Goal: Task Accomplishment & Management: Manage account settings

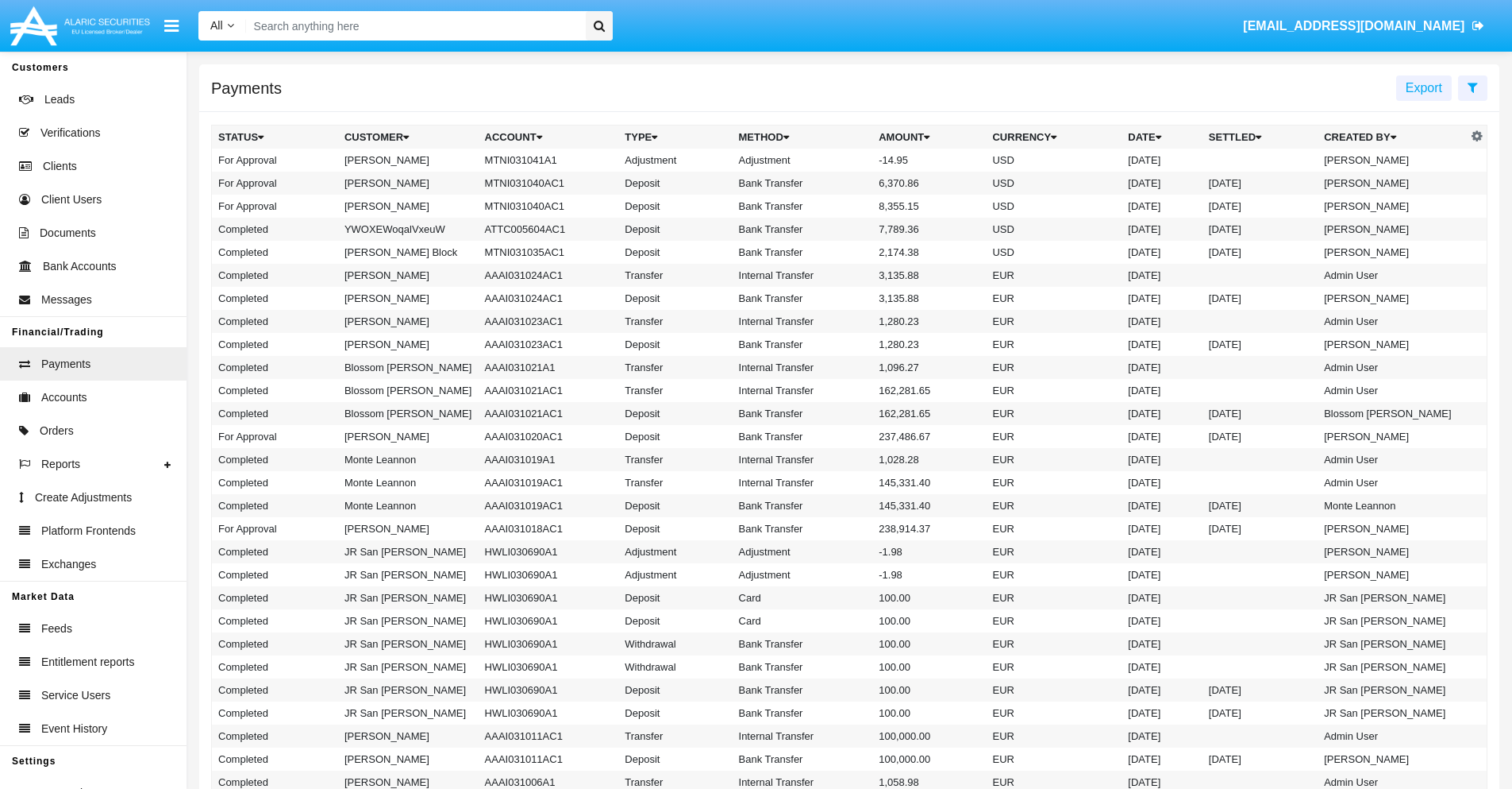
click at [540, 159] on td "MTNI031041A1" at bounding box center [549, 160] width 140 height 23
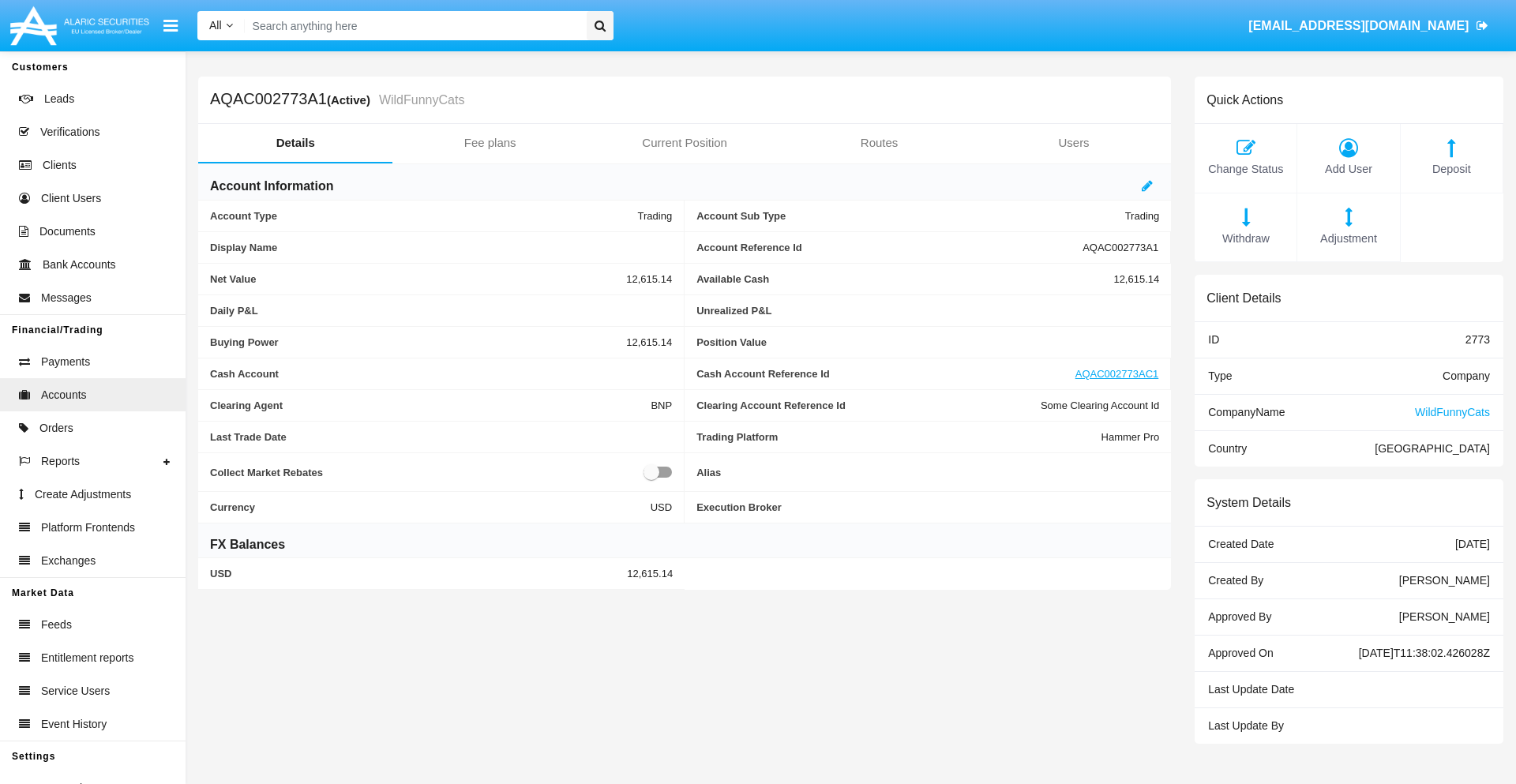
click at [1348, 238] on span "Adjustment" at bounding box center [1347, 239] width 86 height 17
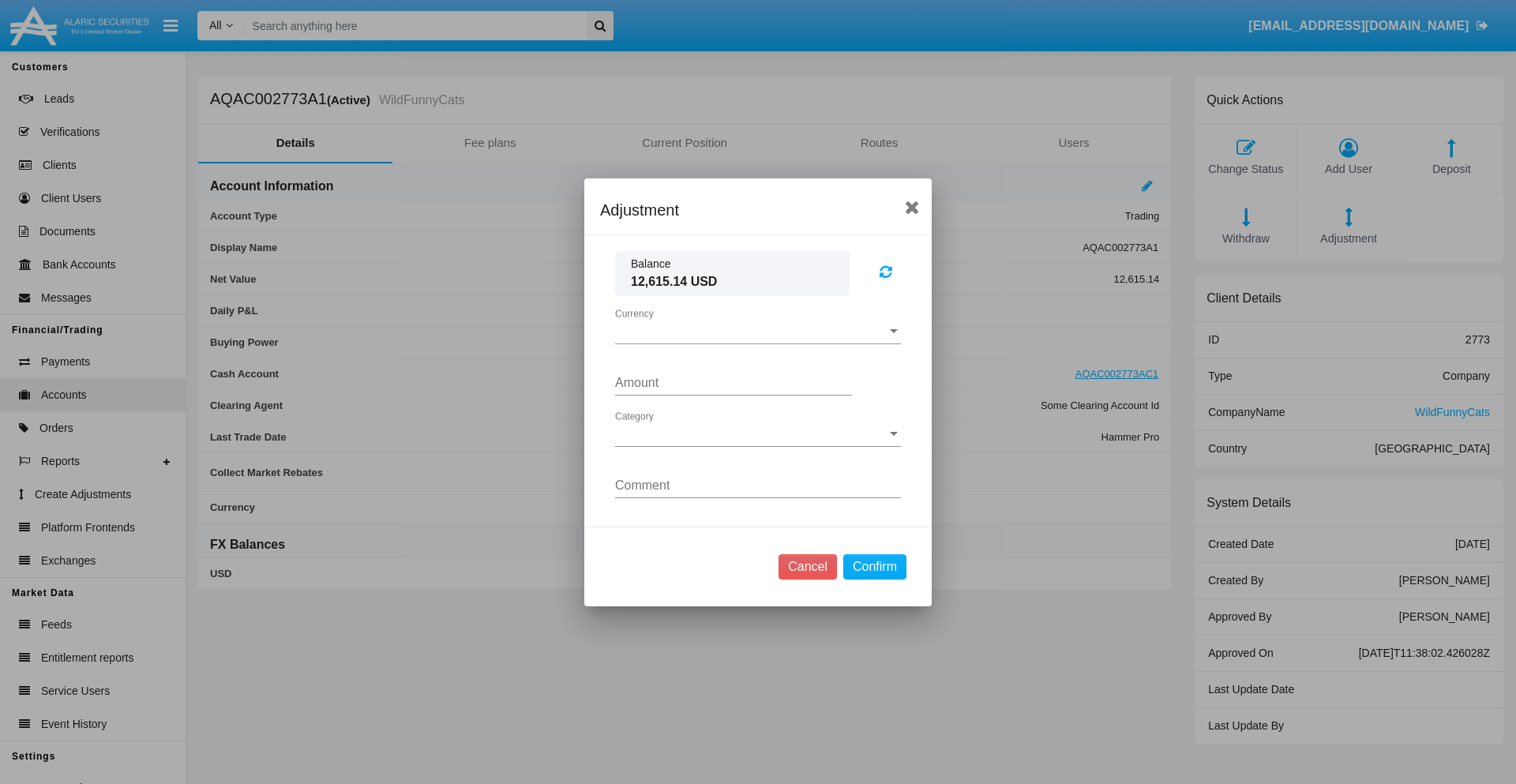
click at [758, 331] on span "Currency" at bounding box center [750, 331] width 272 height 14
click at [758, 342] on span "USD" at bounding box center [757, 343] width 286 height 38
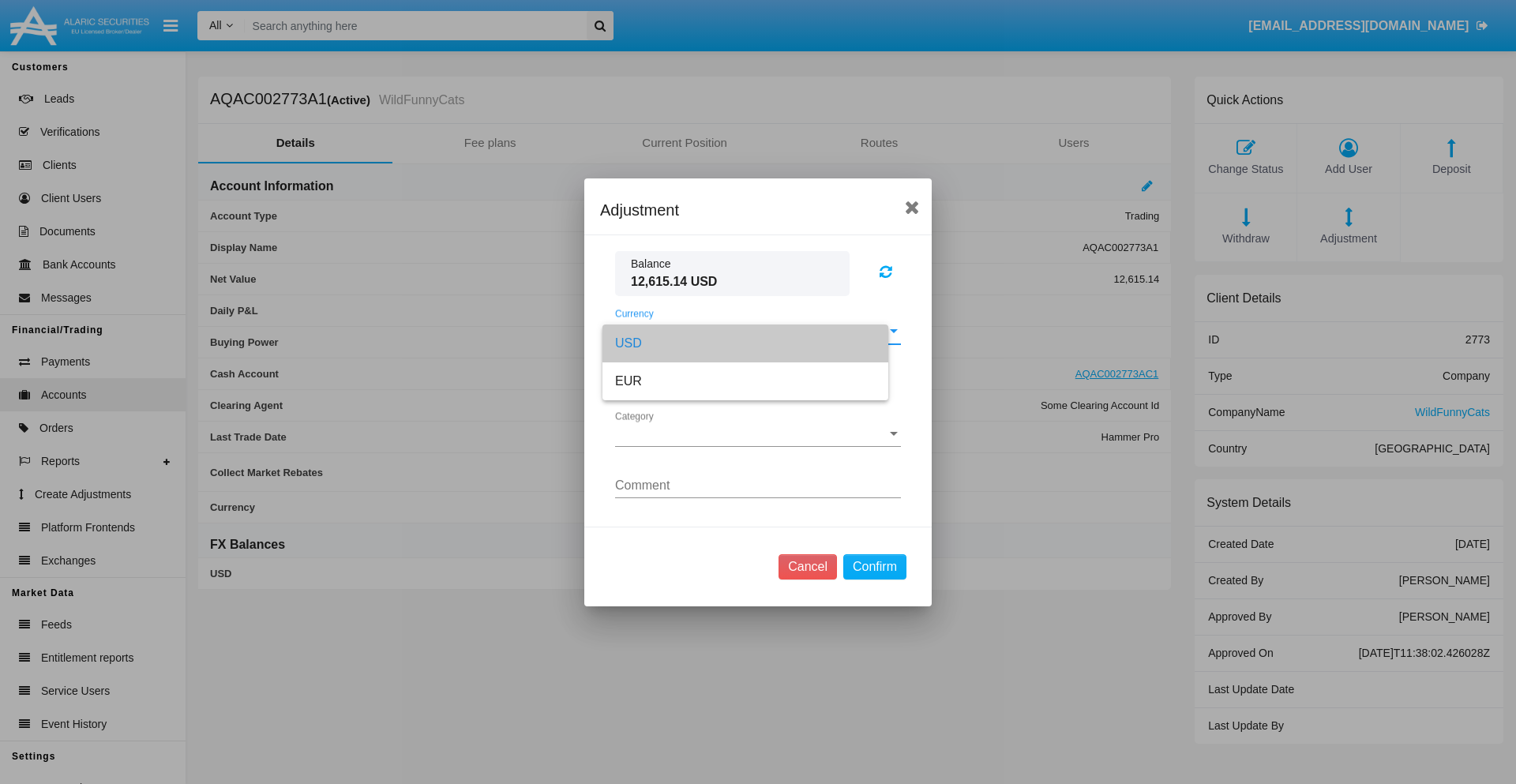
click at [758, 433] on span "Category" at bounding box center [750, 433] width 272 height 14
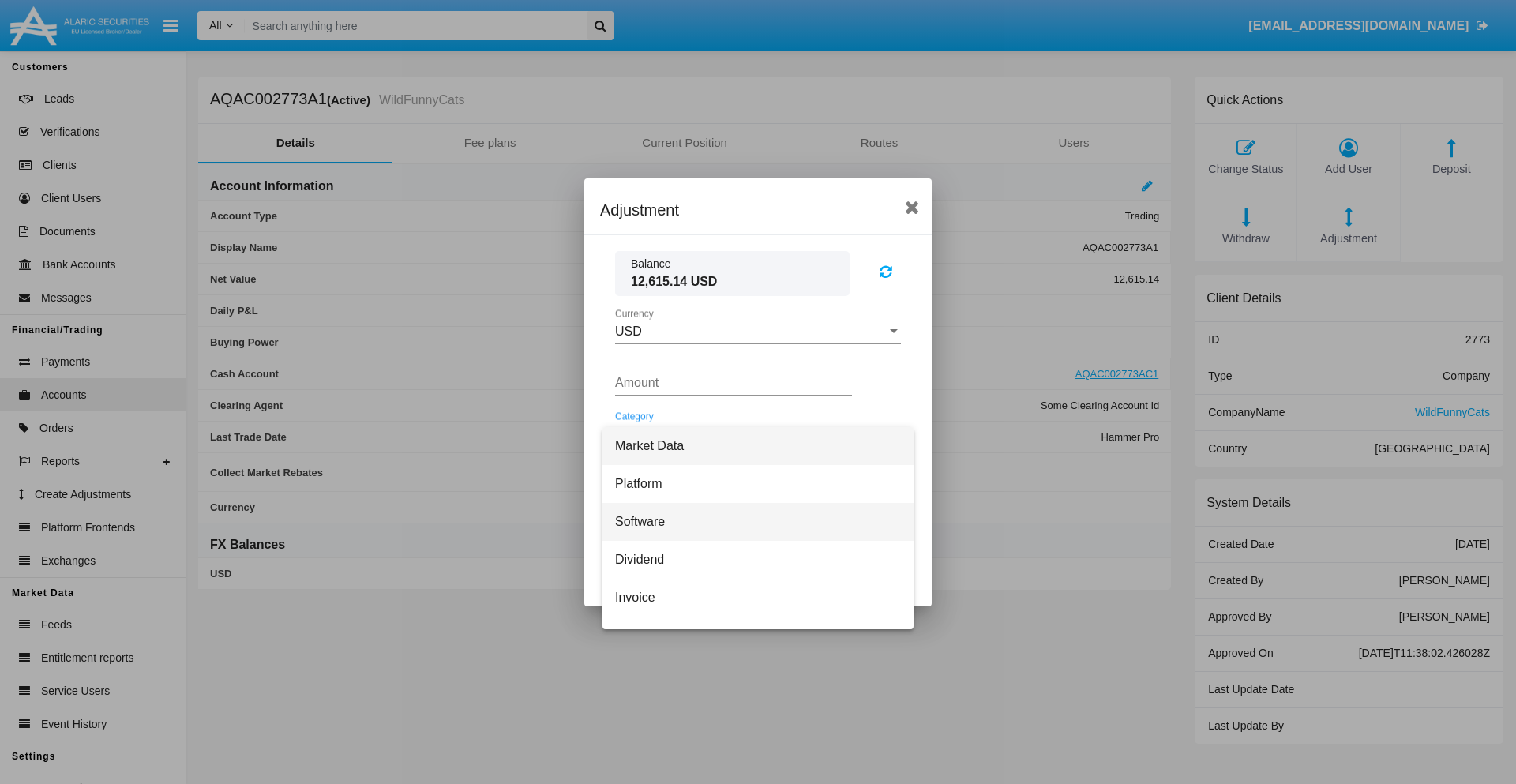
click at [751, 521] on span "Software" at bounding box center [757, 521] width 286 height 38
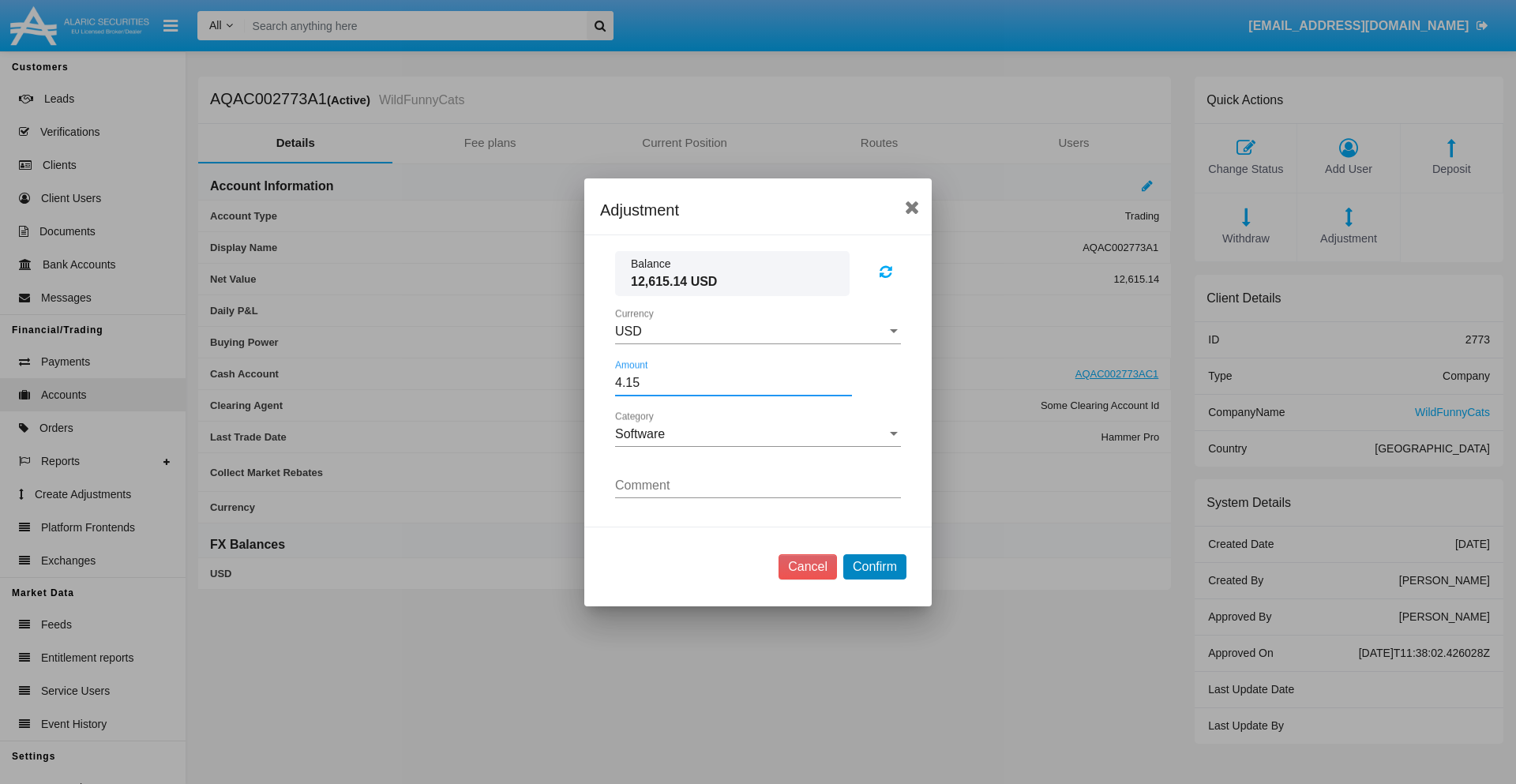
click at [874, 565] on button "Confirm" at bounding box center [874, 566] width 63 height 25
type input "4.1500"
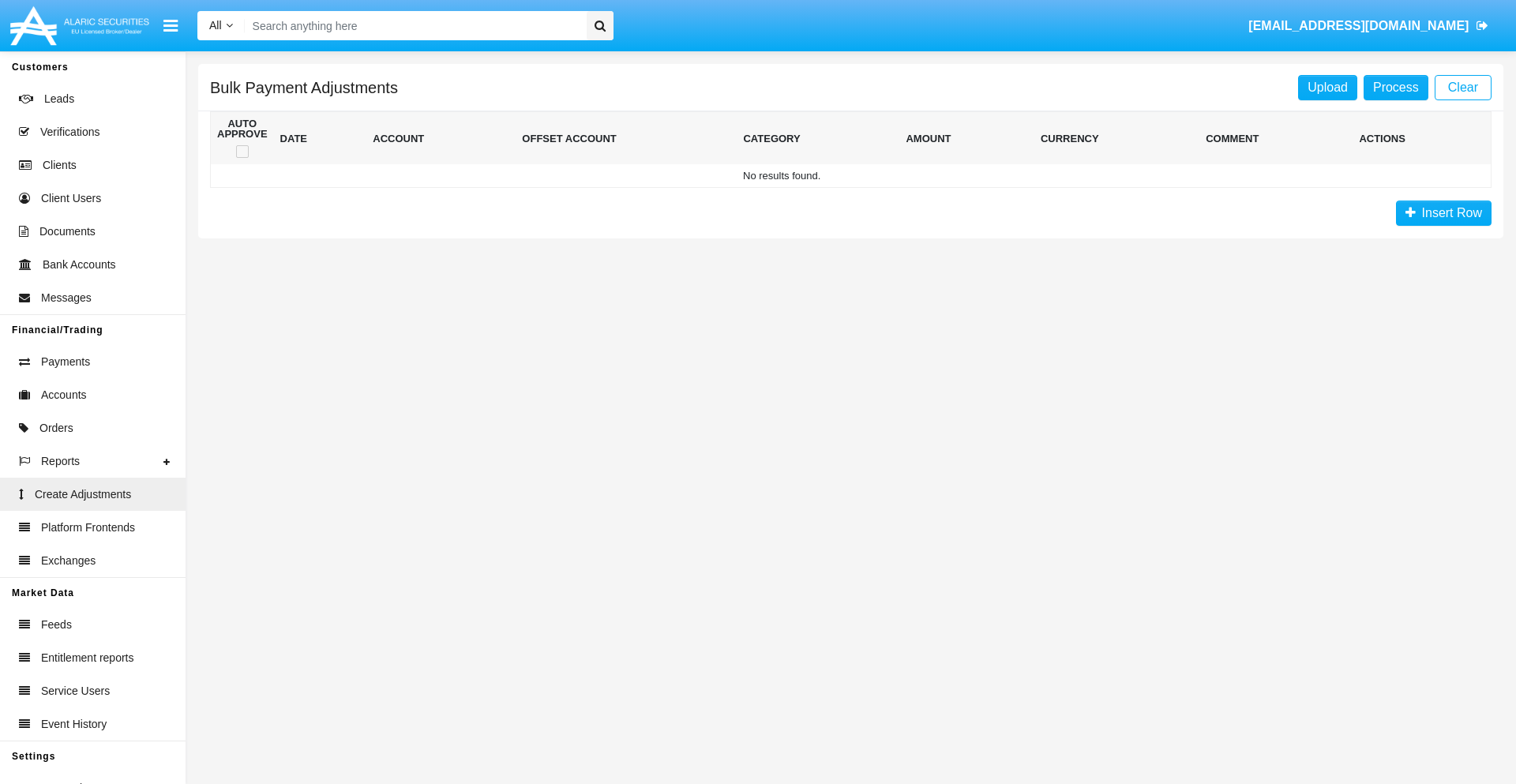
click at [1443, 213] on span "Insert Row" at bounding box center [1448, 213] width 66 height 13
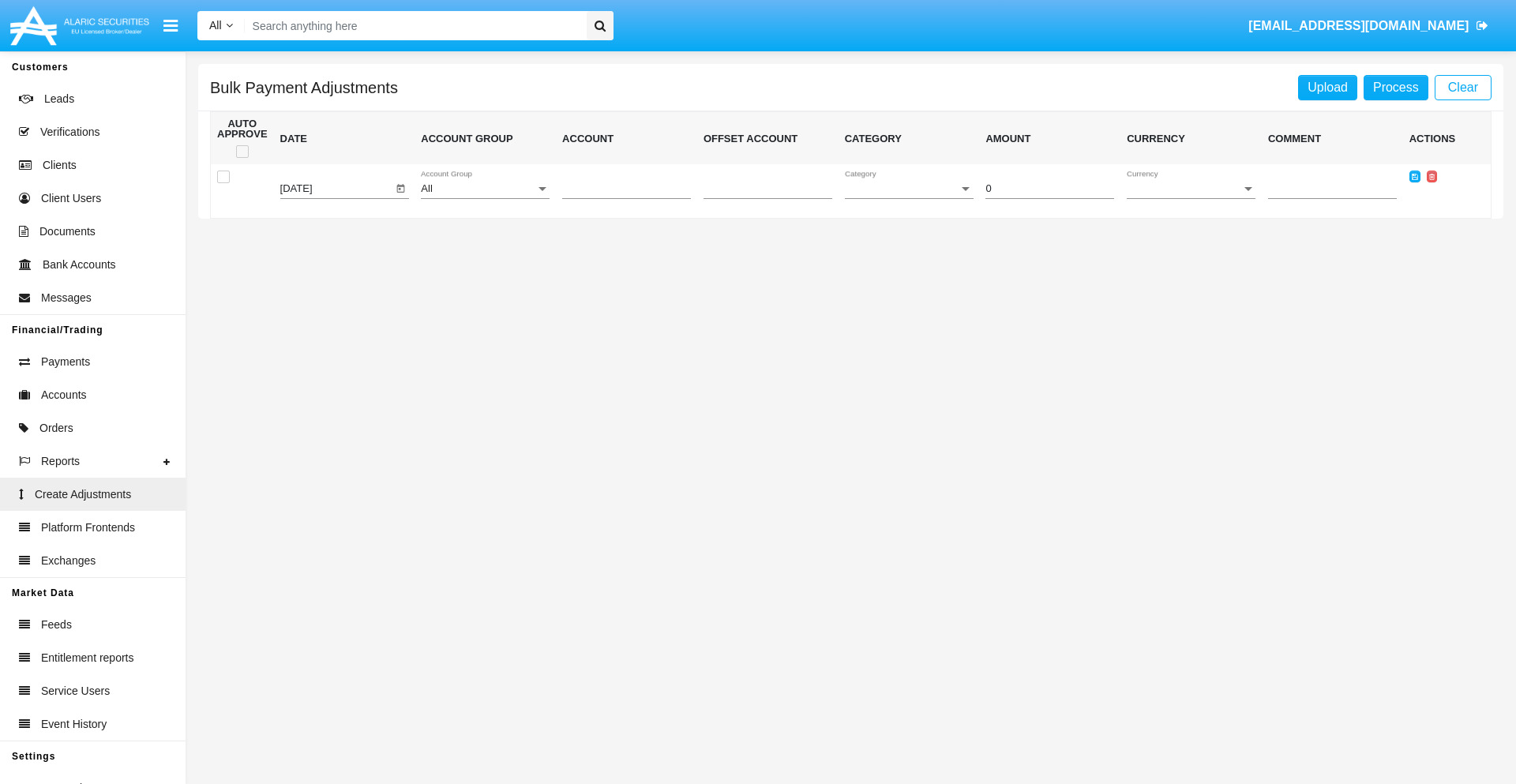
click at [485, 188] on div "All" at bounding box center [477, 188] width 114 height 12
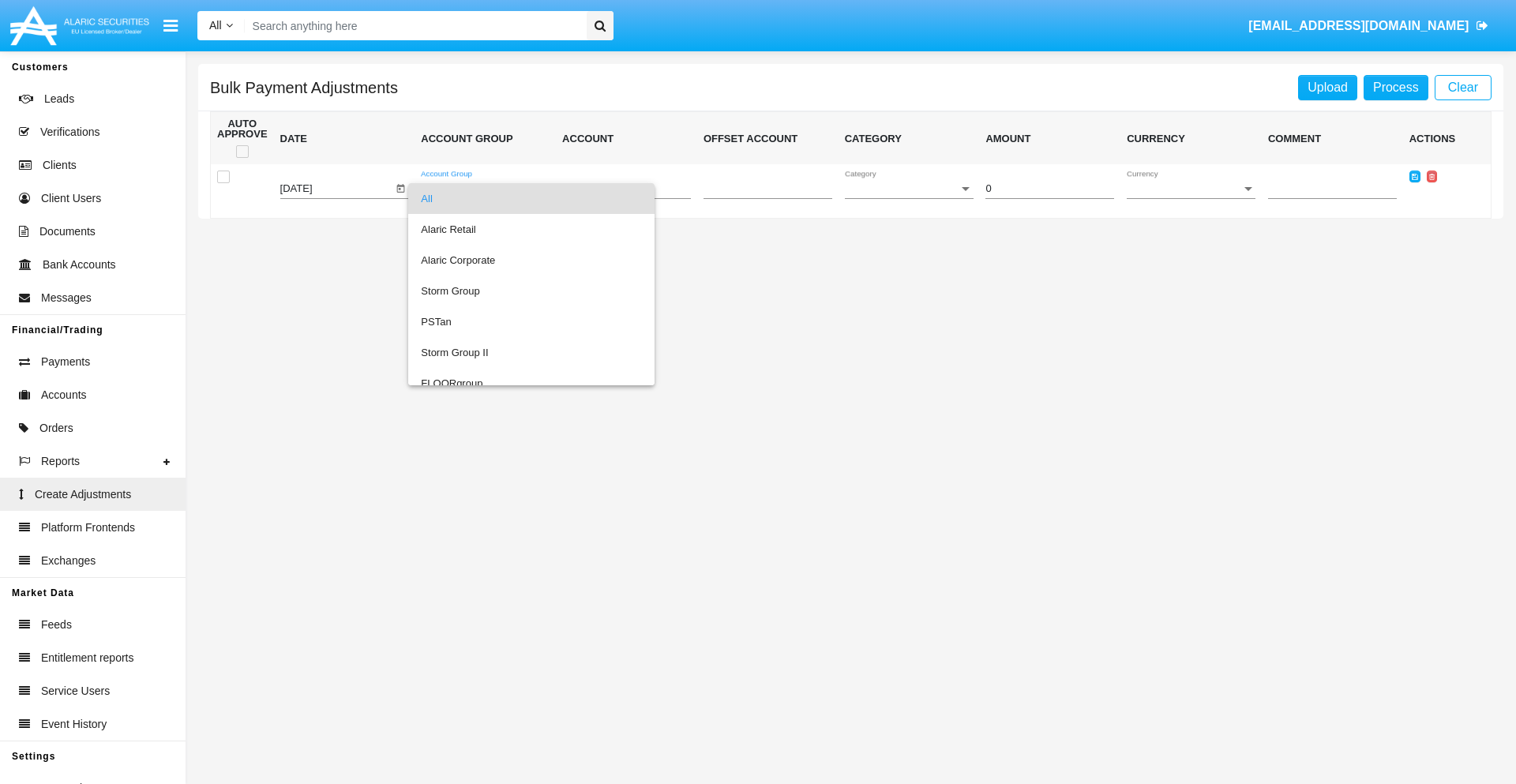
scroll to position [1491, 0]
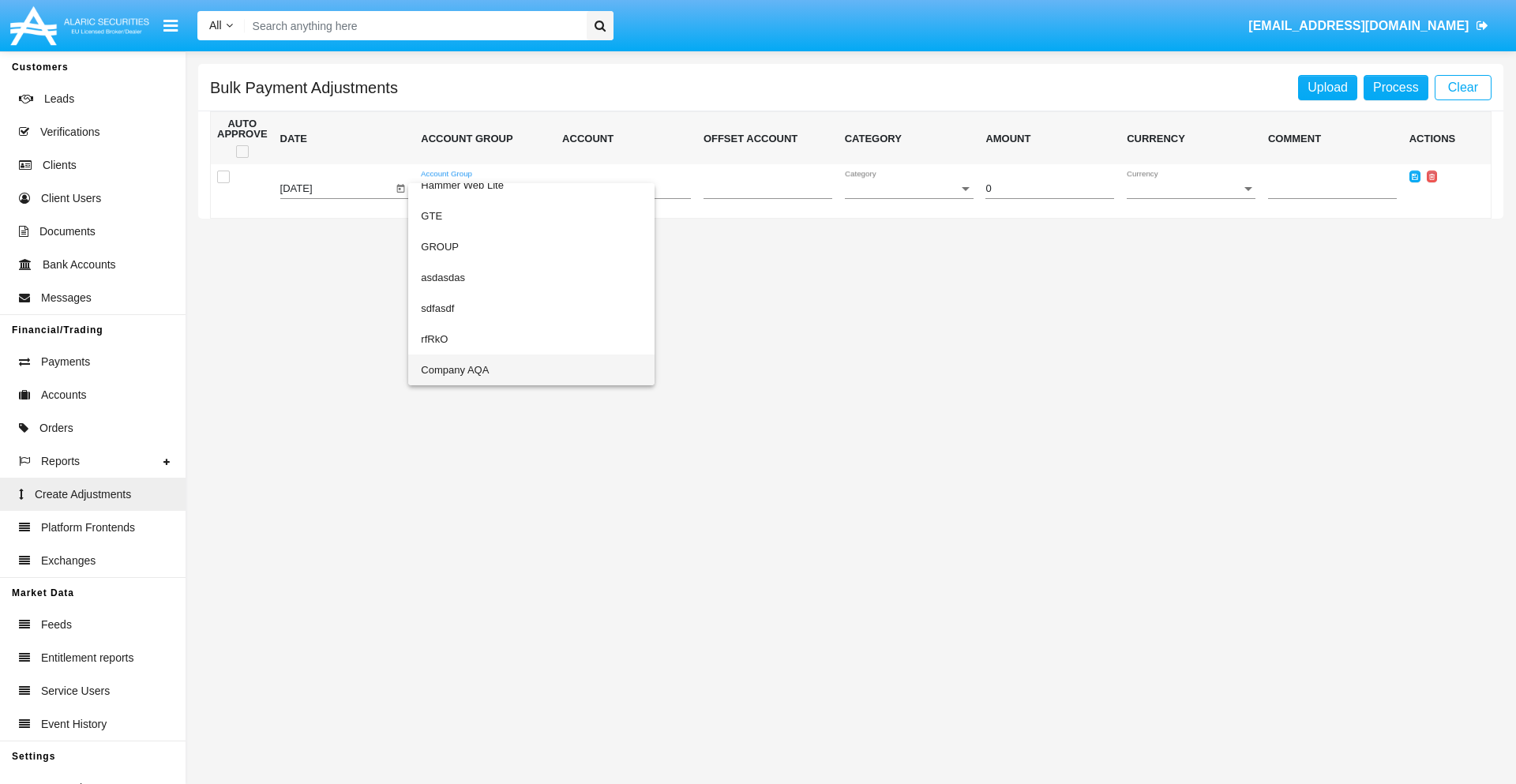
click at [499, 369] on span "Company AQA" at bounding box center [531, 369] width 221 height 31
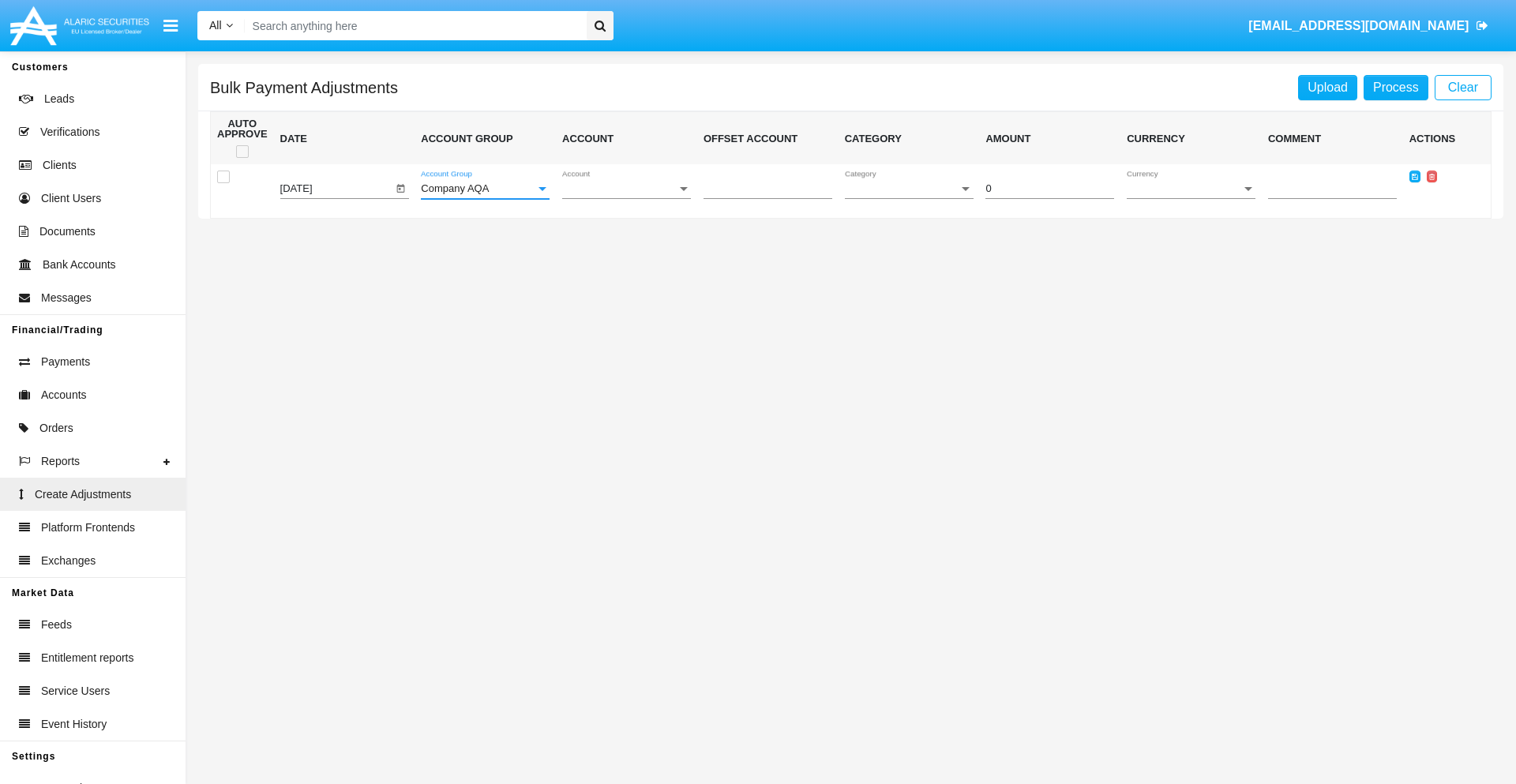
click at [626, 188] on span "Account" at bounding box center [618, 188] width 114 height 12
click at [619, 260] on span "AQAC002773A2" at bounding box center [626, 260] width 128 height 31
click at [909, 188] on span "Category" at bounding box center [901, 188] width 114 height 12
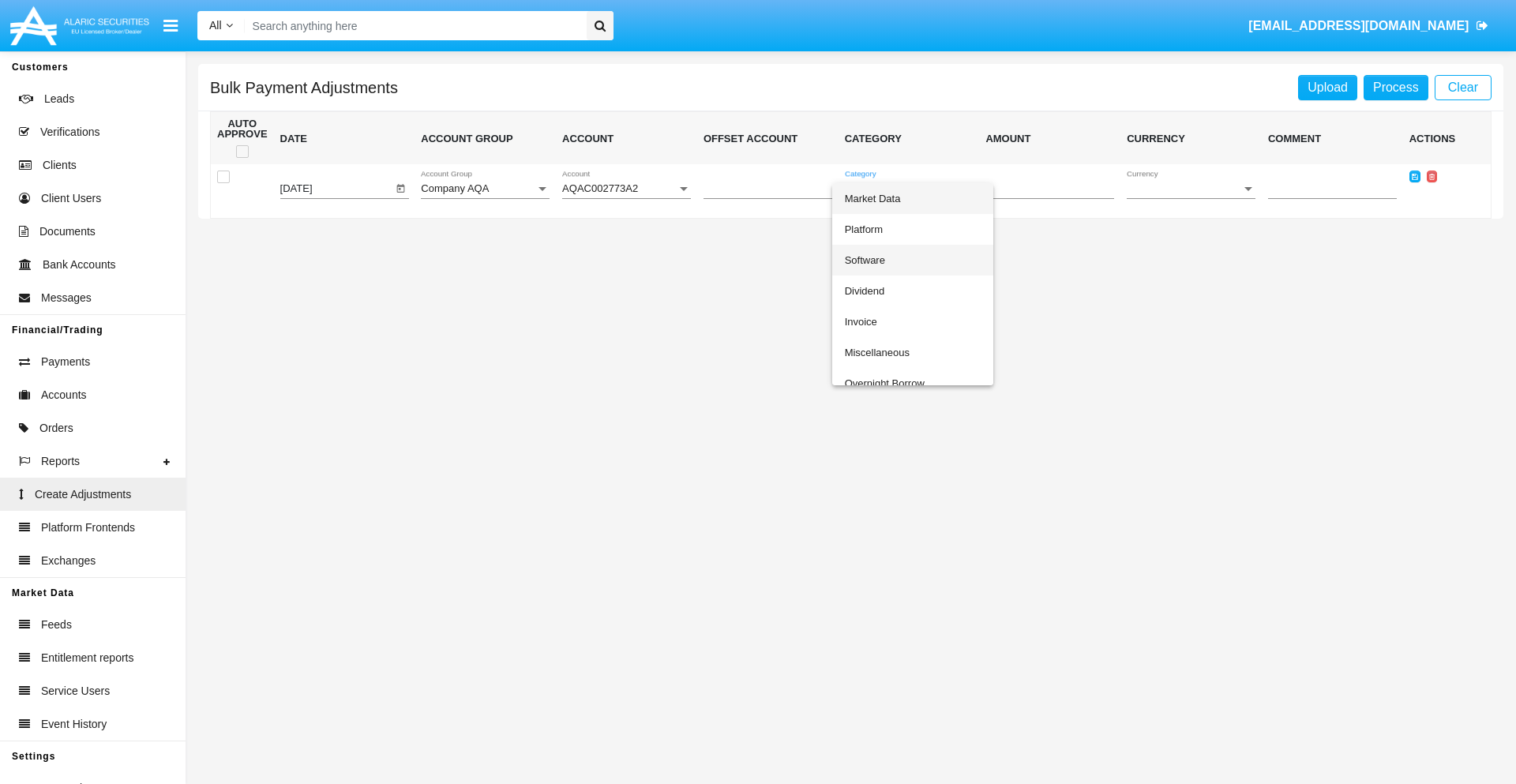
click at [912, 260] on span "Software" at bounding box center [913, 260] width 136 height 31
type input "-51.42"
click at [1191, 188] on span "Currency" at bounding box center [1183, 188] width 114 height 12
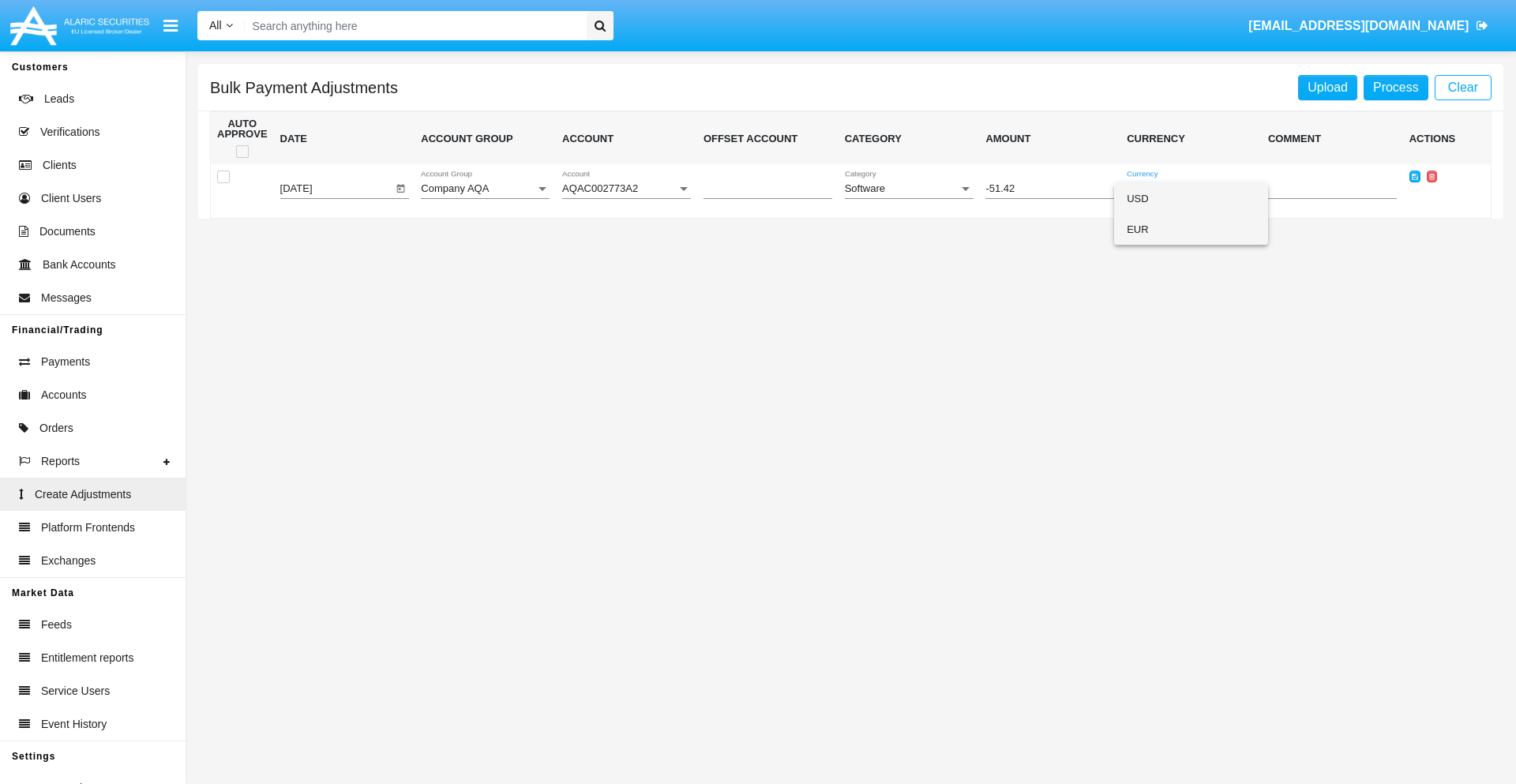
click at [1191, 229] on span "EUR" at bounding box center [1191, 229] width 128 height 31
click at [1414, 176] on icon at bounding box center [1414, 176] width 7 height 8
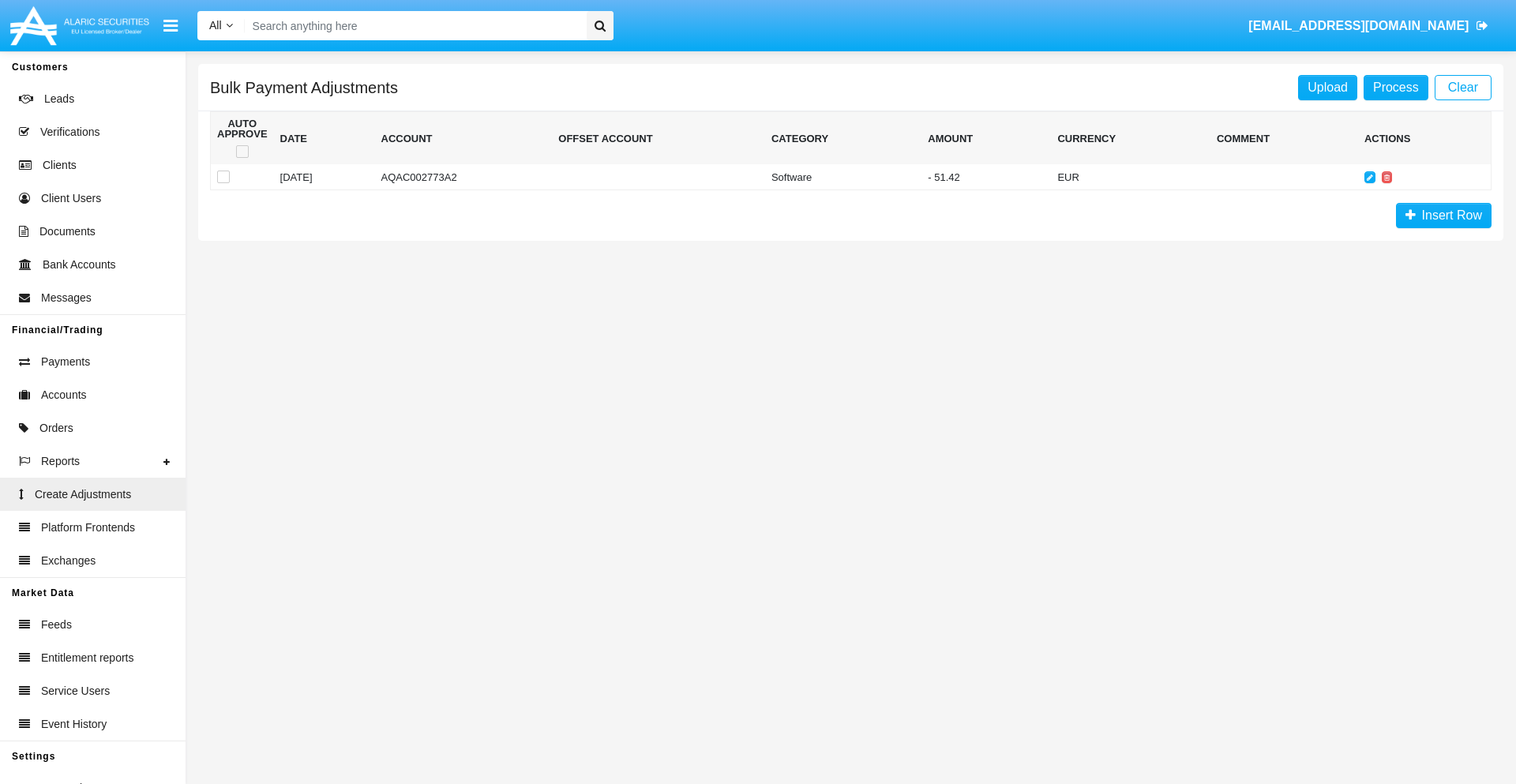
click at [241, 152] on span at bounding box center [241, 151] width 12 height 12
click at [241, 157] on input "checkbox" at bounding box center [241, 157] width 1 height 1
checkbox input "true"
click at [1395, 87] on link "Process" at bounding box center [1395, 88] width 65 height 25
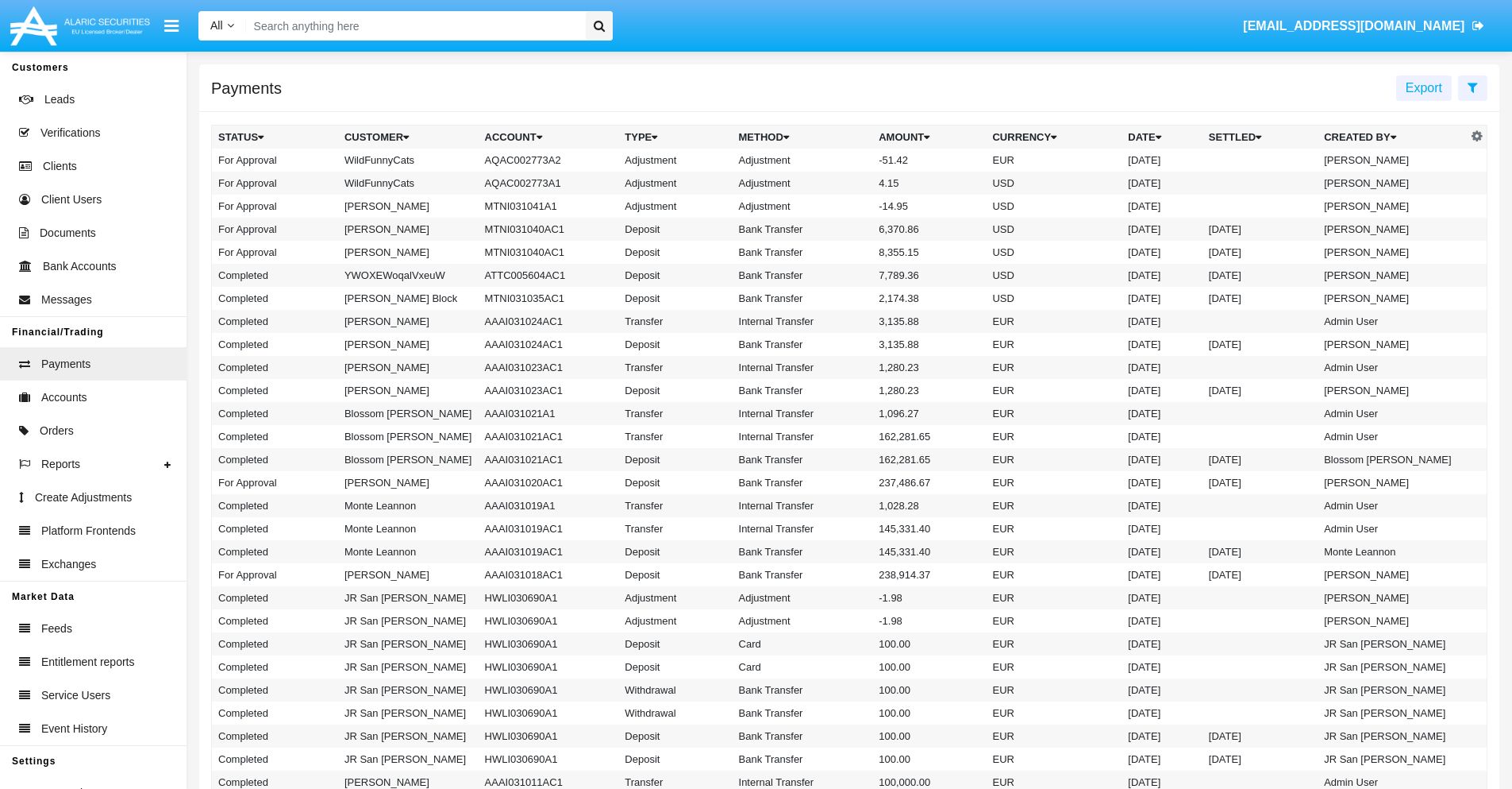
click at [849, 159] on td "Adjustment" at bounding box center [803, 160] width 140 height 23
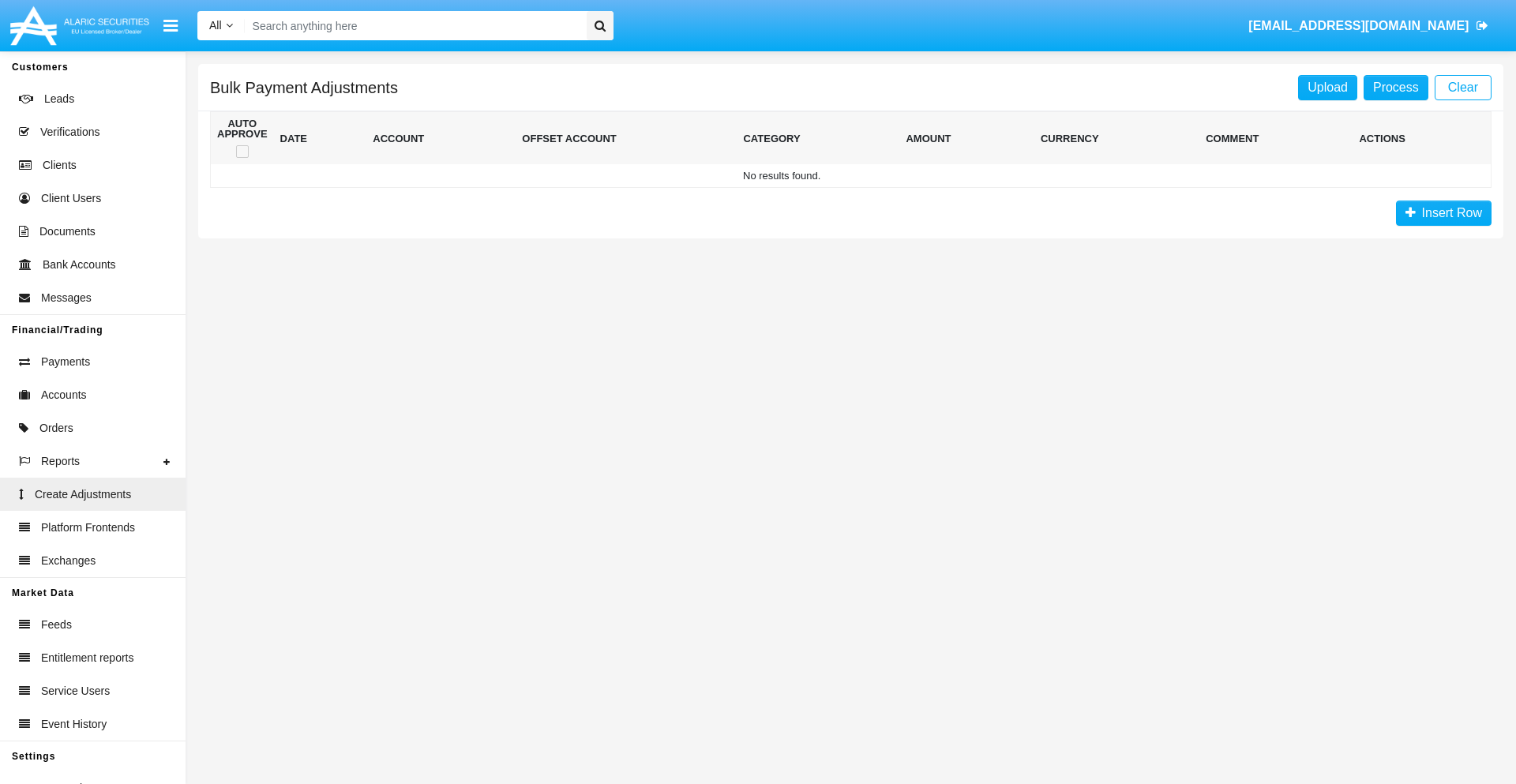
click at [1443, 213] on span "Insert Row" at bounding box center [1448, 213] width 66 height 13
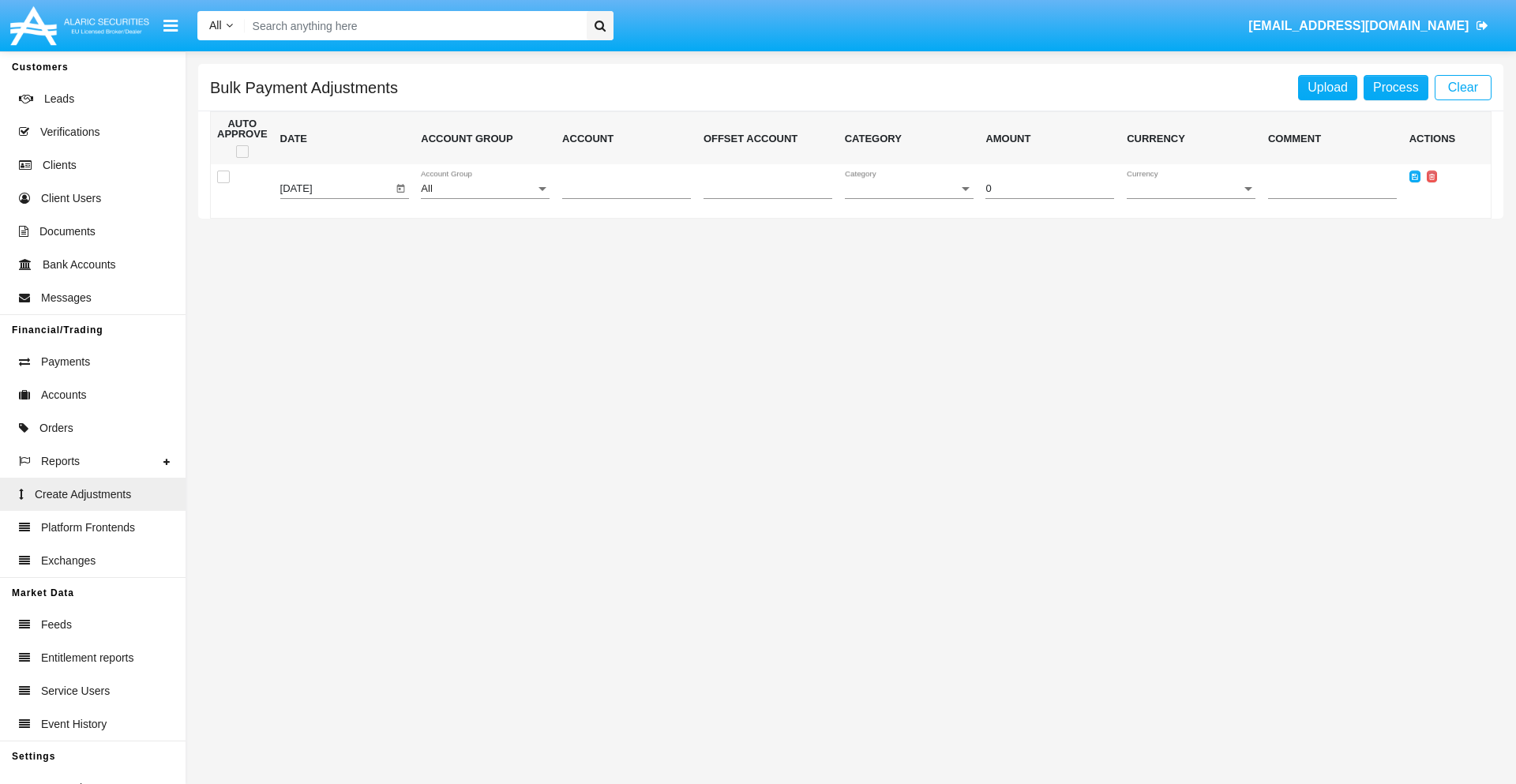
click at [485, 188] on div "All" at bounding box center [477, 188] width 114 height 12
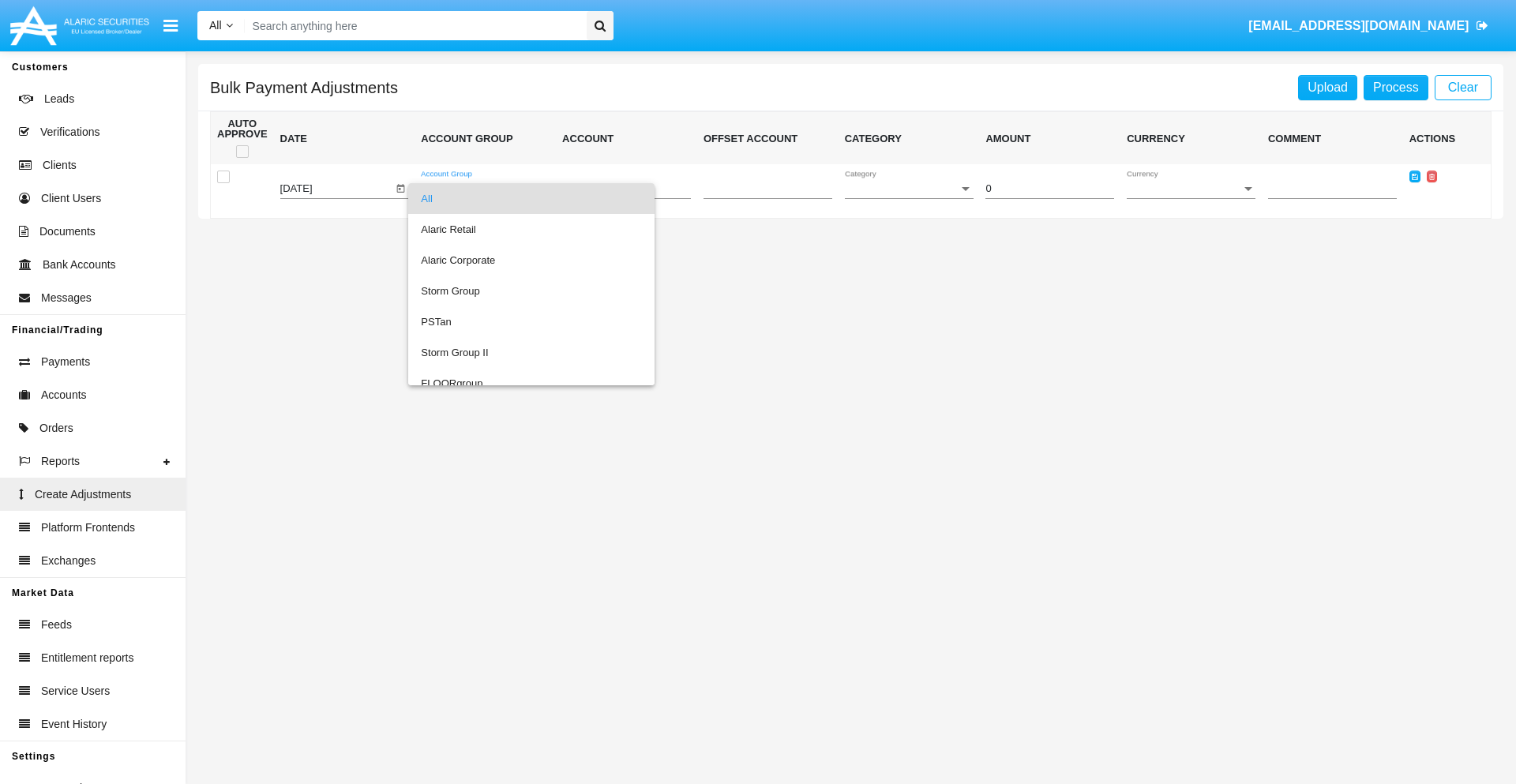
scroll to position [1491, 0]
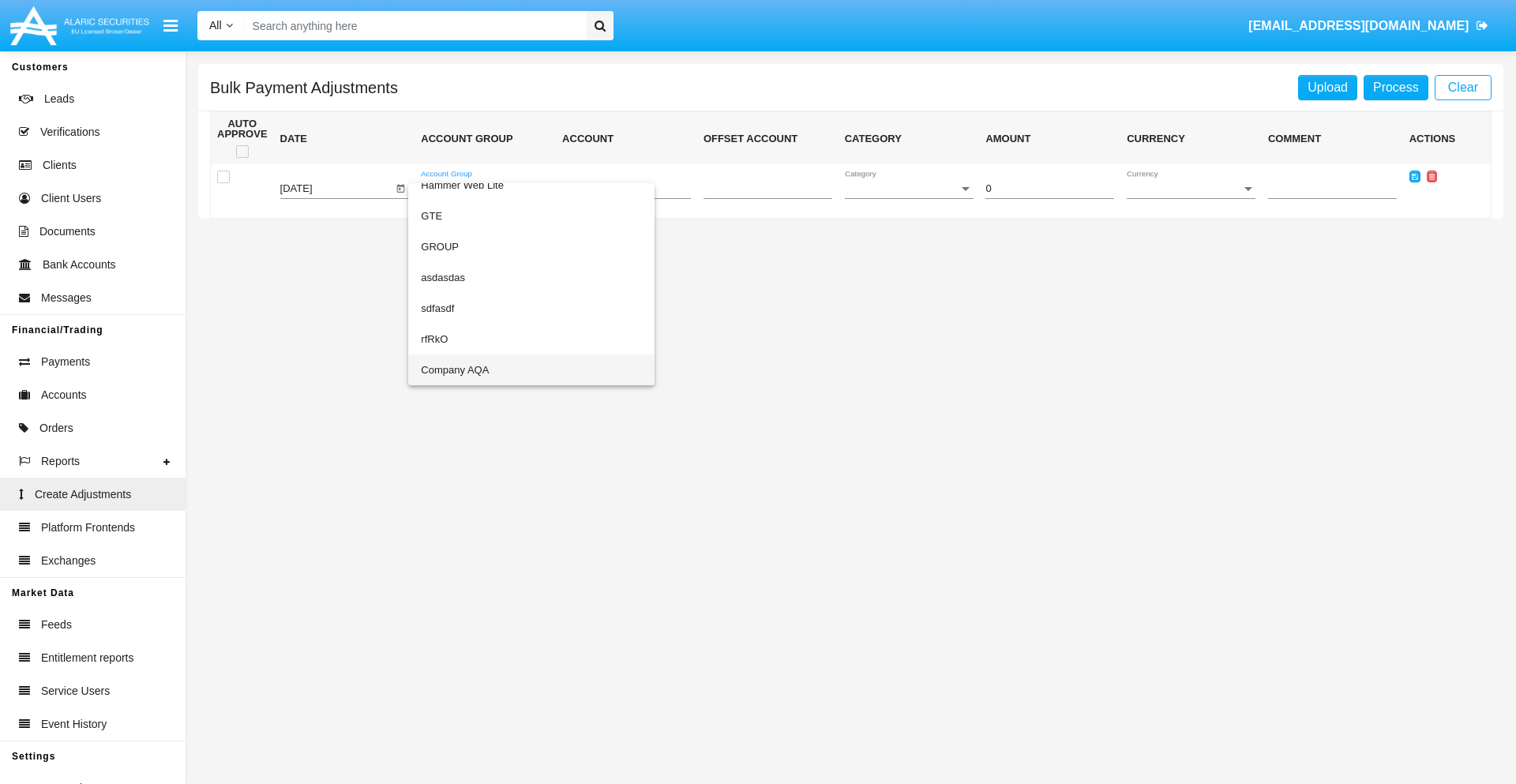
click at [499, 369] on span "Company AQA" at bounding box center [531, 369] width 221 height 31
click at [626, 188] on span "Account" at bounding box center [618, 188] width 114 height 12
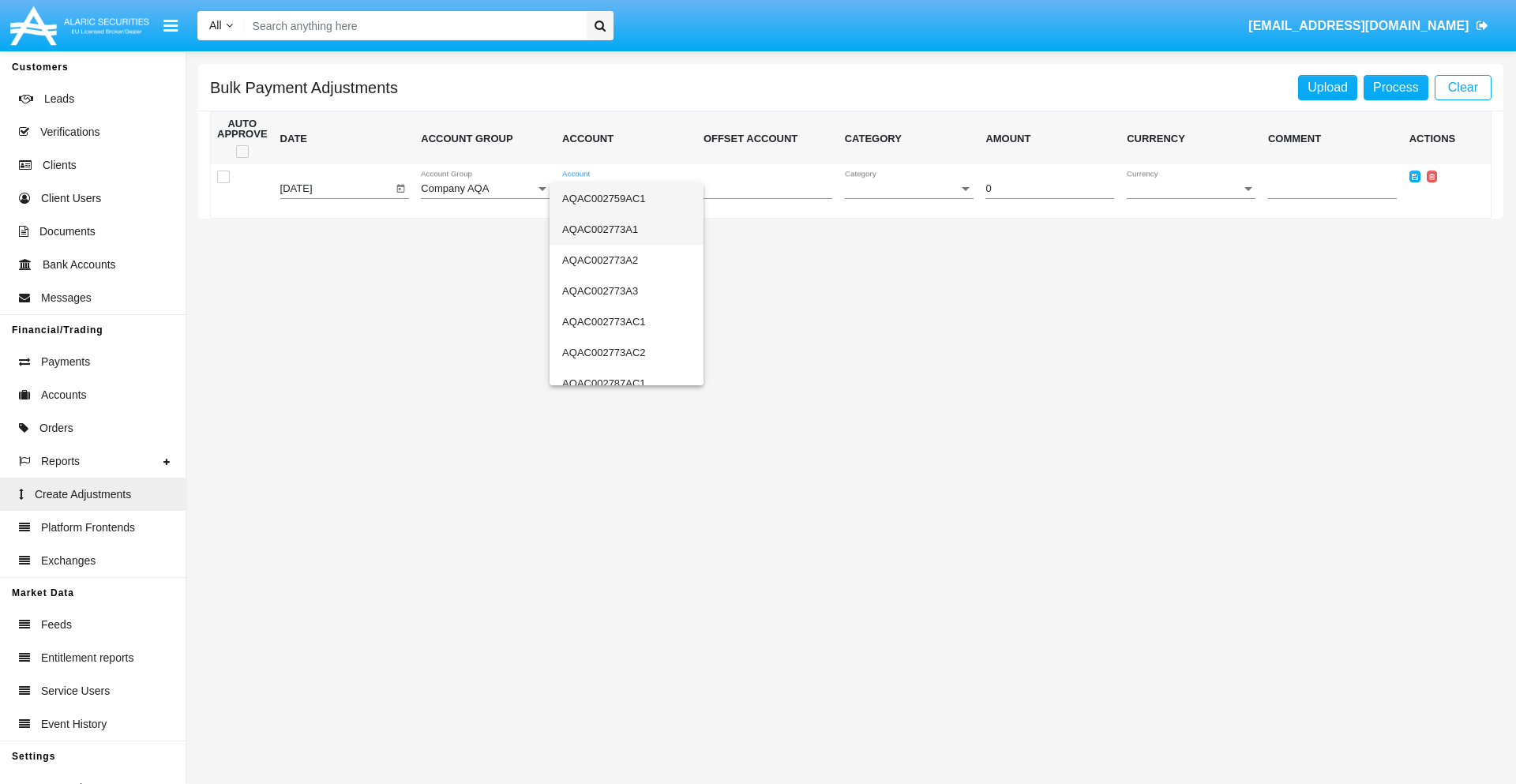
click at [619, 229] on span "AQAC002773A1" at bounding box center [626, 229] width 128 height 31
click at [909, 188] on span "Category" at bounding box center [901, 188] width 114 height 12
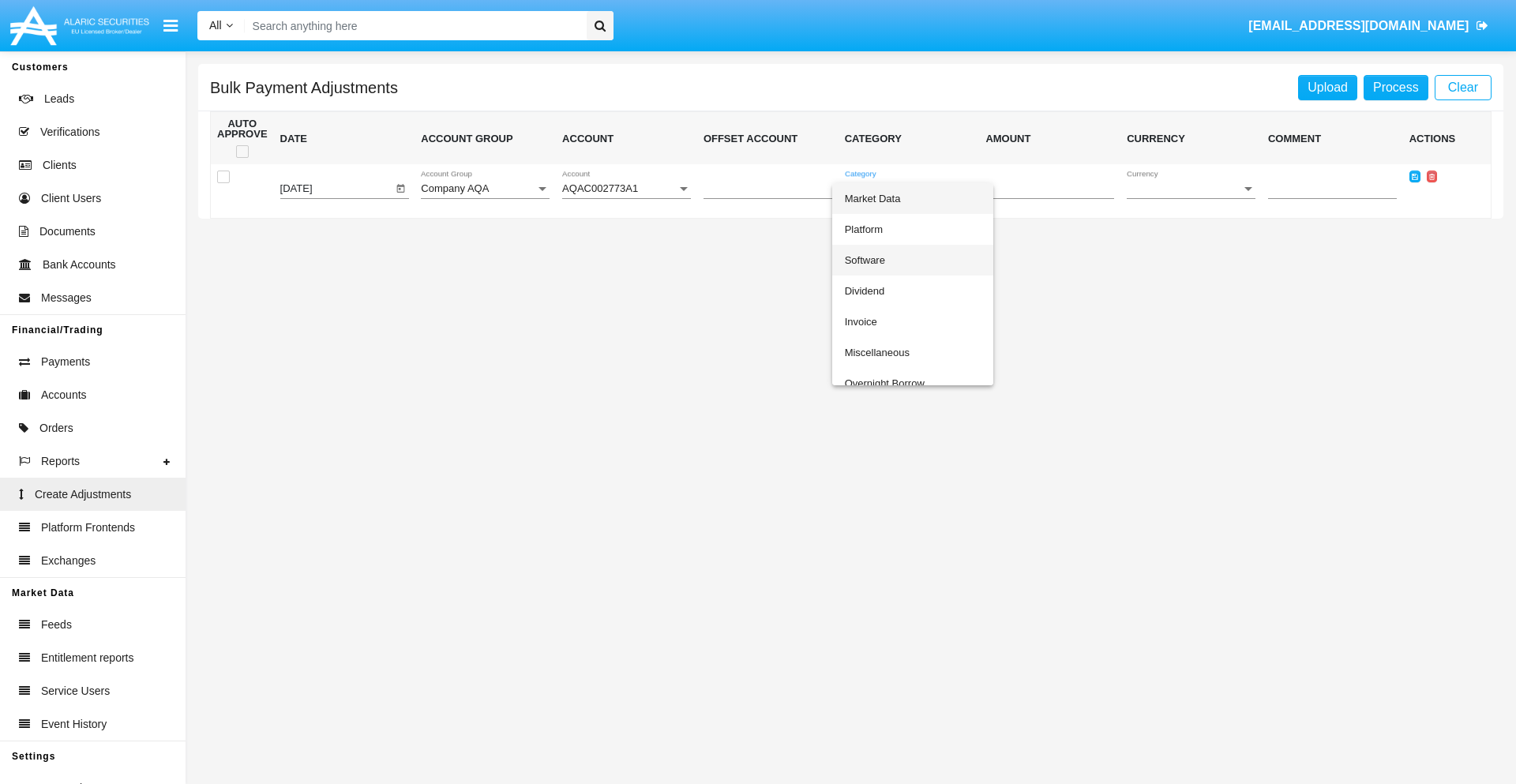
click at [912, 260] on span "Software" at bounding box center [913, 260] width 136 height 31
type input "-32.79"
click at [1191, 188] on span "Currency" at bounding box center [1183, 188] width 114 height 12
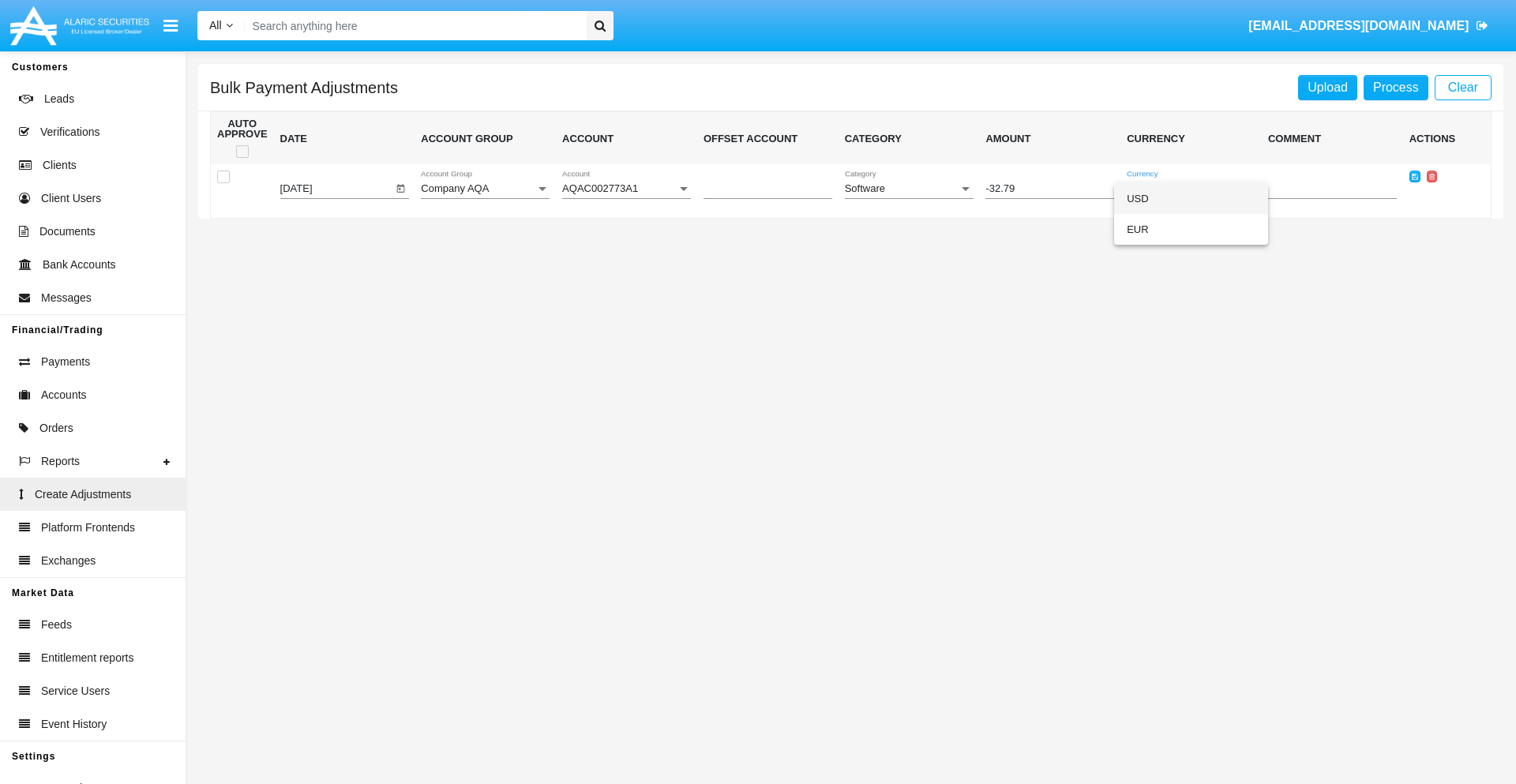
click at [1191, 198] on span "USD" at bounding box center [1191, 198] width 128 height 31
click at [1414, 176] on icon at bounding box center [1414, 176] width 7 height 8
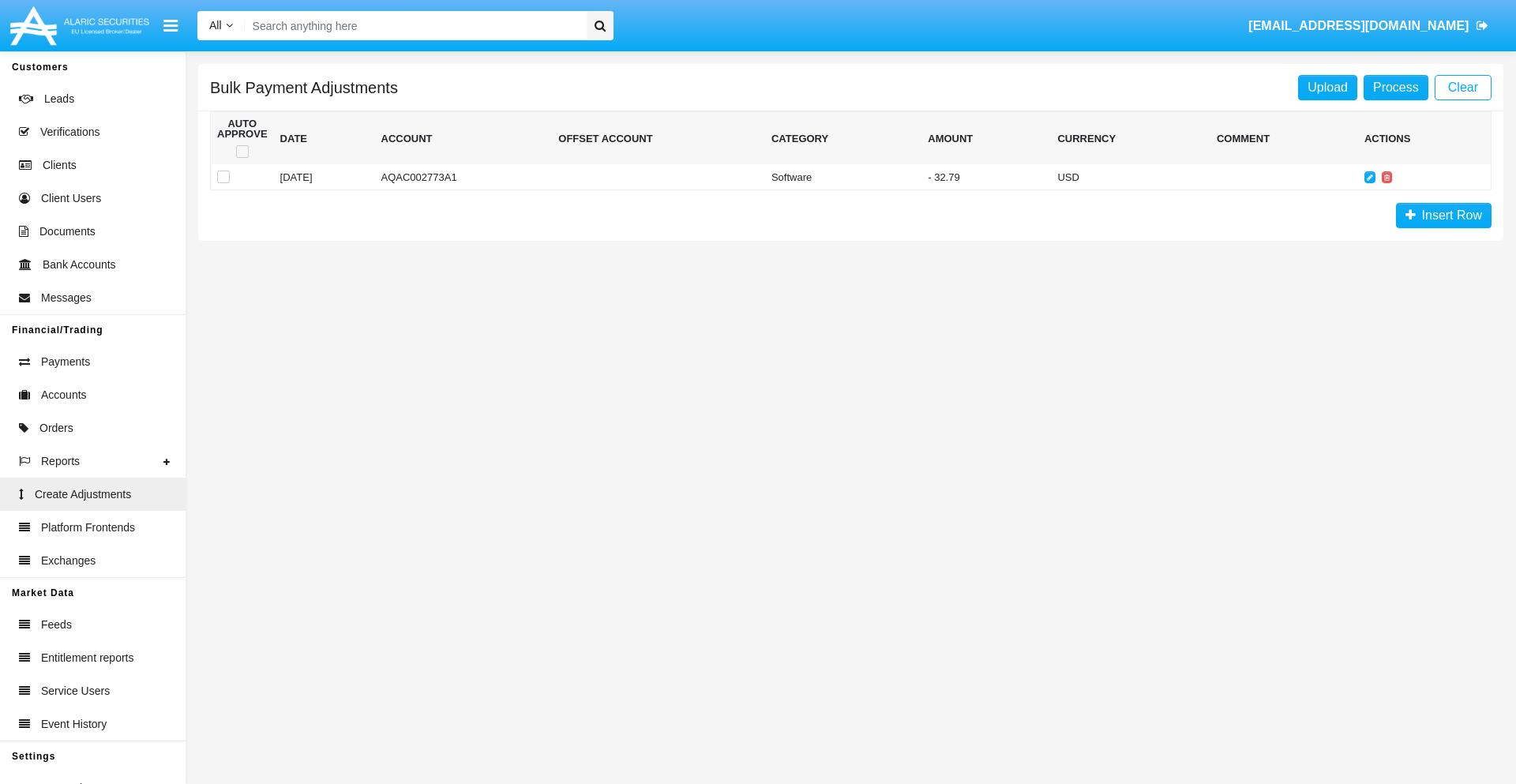
click at [241, 152] on span at bounding box center [241, 151] width 12 height 12
click at [241, 157] on input "checkbox" at bounding box center [241, 157] width 1 height 1
checkbox input "true"
click at [1395, 87] on link "Process" at bounding box center [1395, 88] width 65 height 25
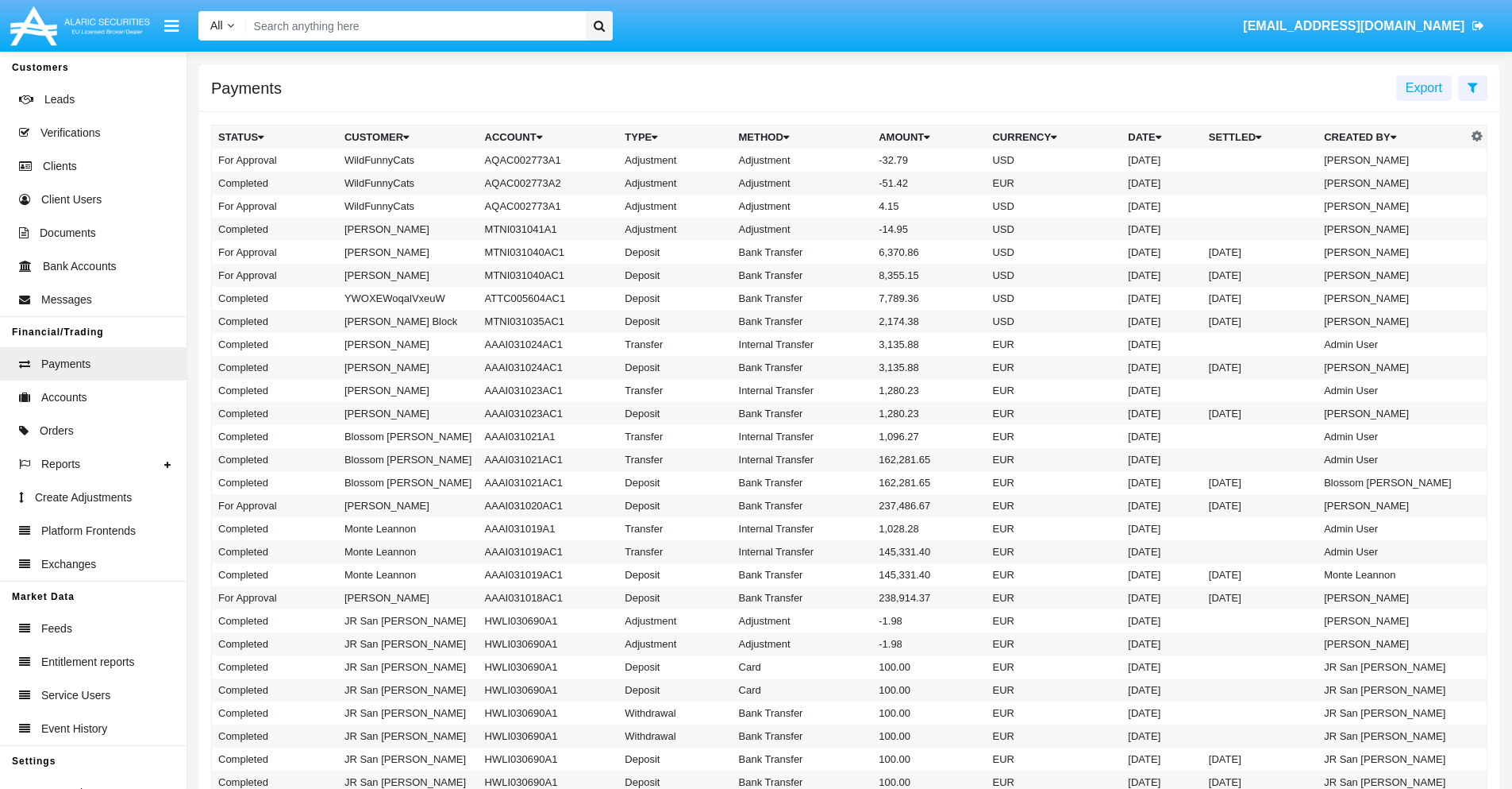
click at [849, 159] on td "Adjustment" at bounding box center [803, 160] width 140 height 23
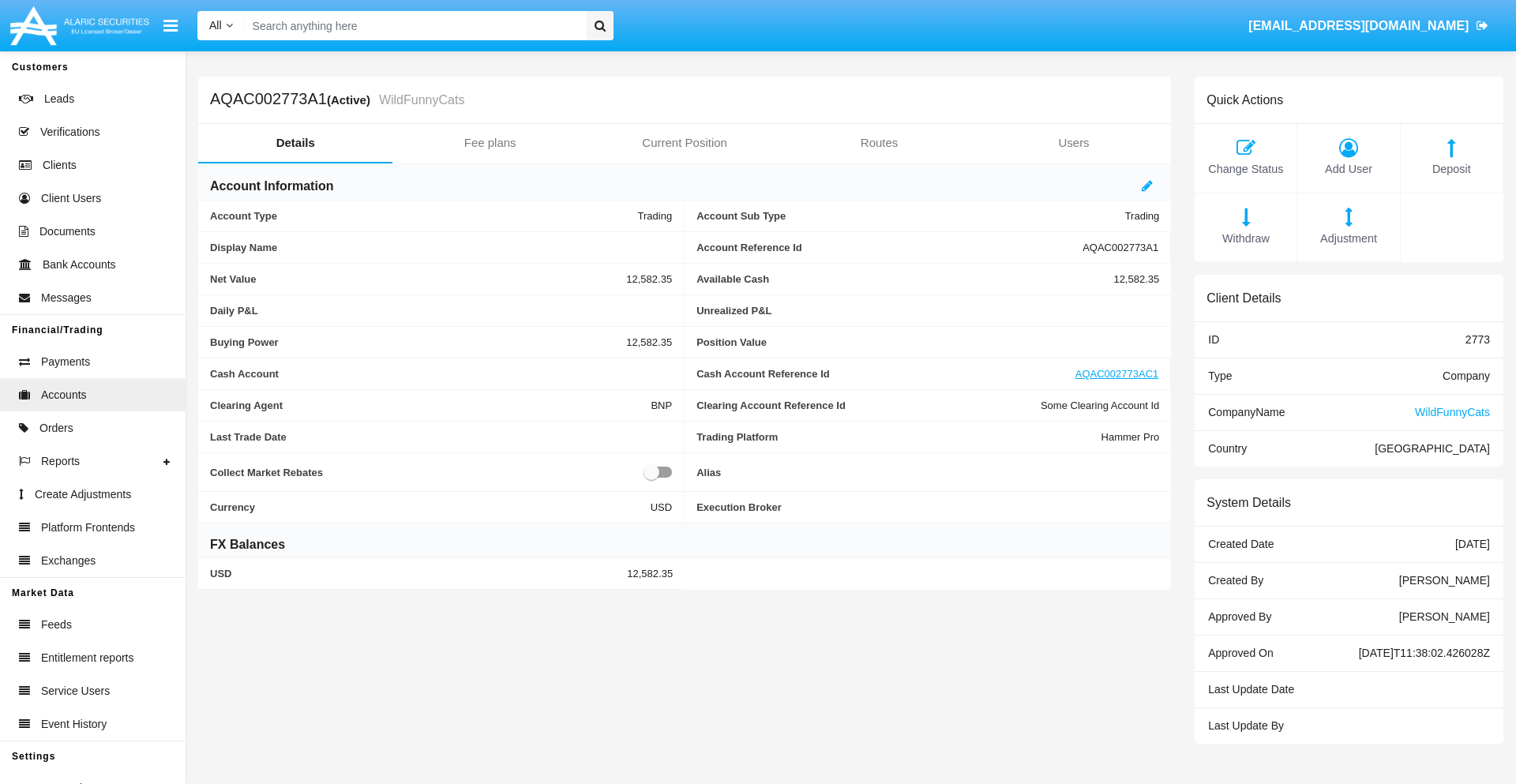
click at [1451, 169] on span "Deposit" at bounding box center [1451, 170] width 86 height 17
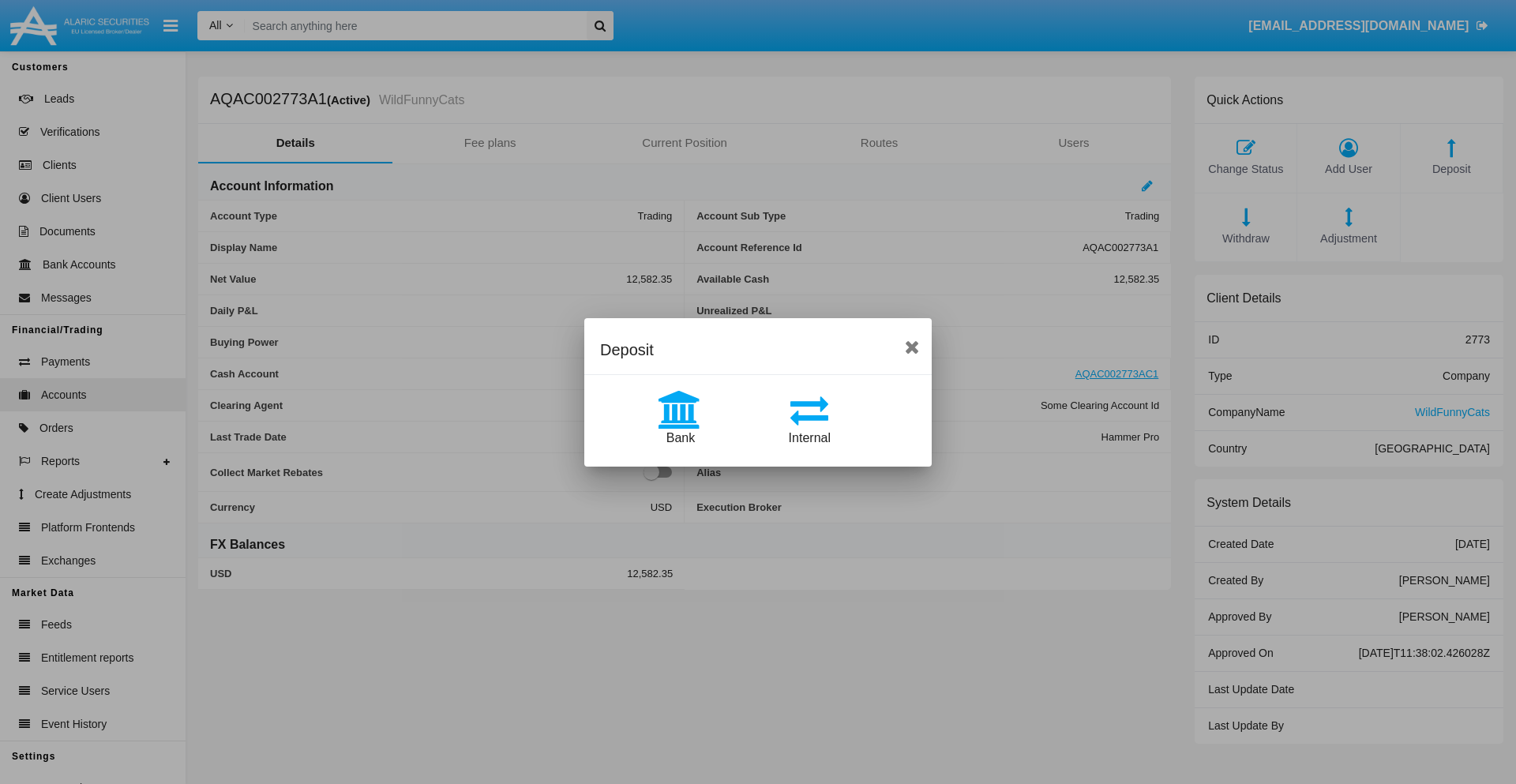
click at [680, 437] on span "Bank" at bounding box center [681, 437] width 28 height 13
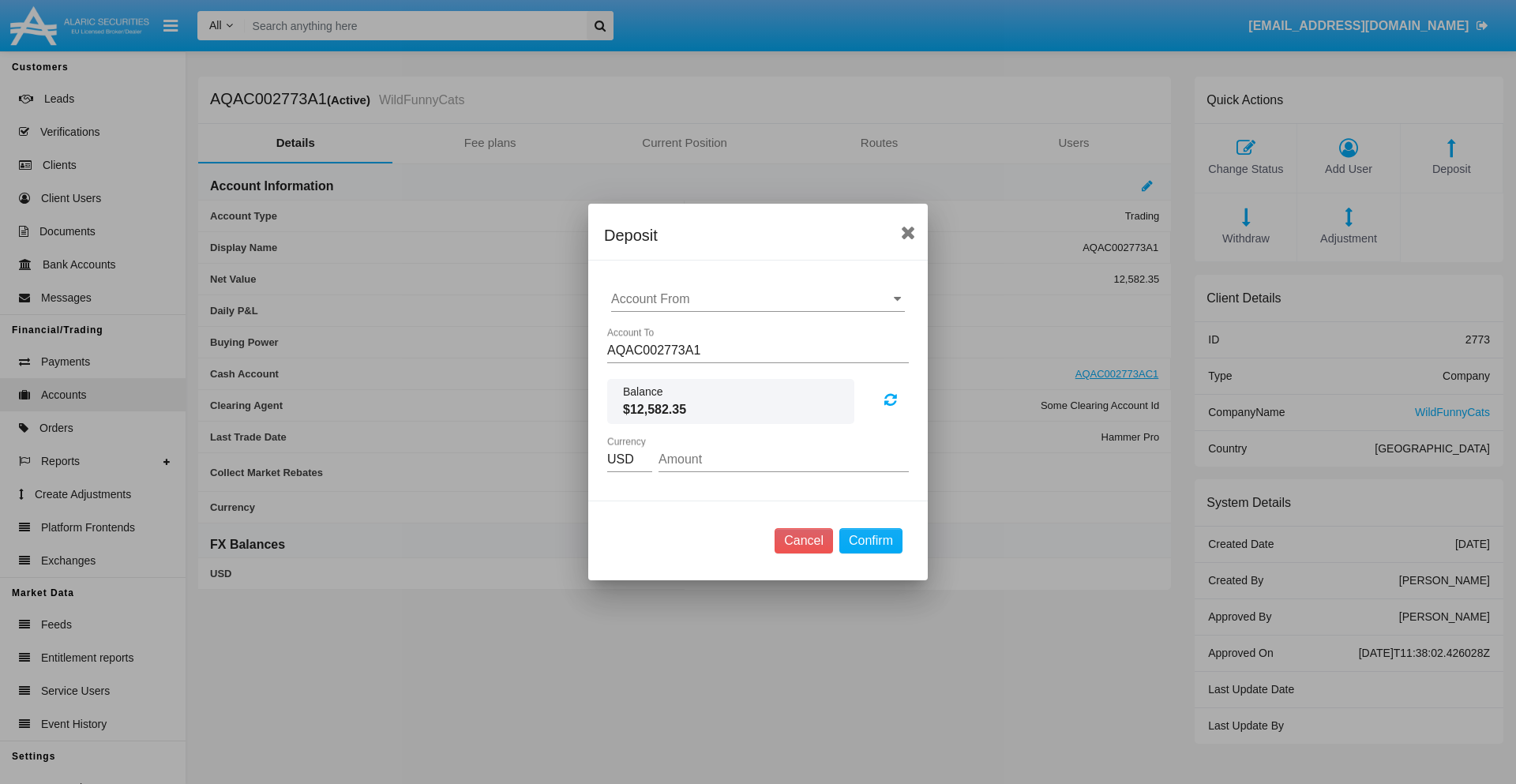
click at [758, 299] on input "Account From" at bounding box center [758, 299] width 294 height 14
click at [645, 330] on span "ACDC" at bounding box center [646, 330] width 36 height 13
type input "ACDC"
type input "79.53"
click at [870, 541] on button "Confirm" at bounding box center [870, 540] width 63 height 25
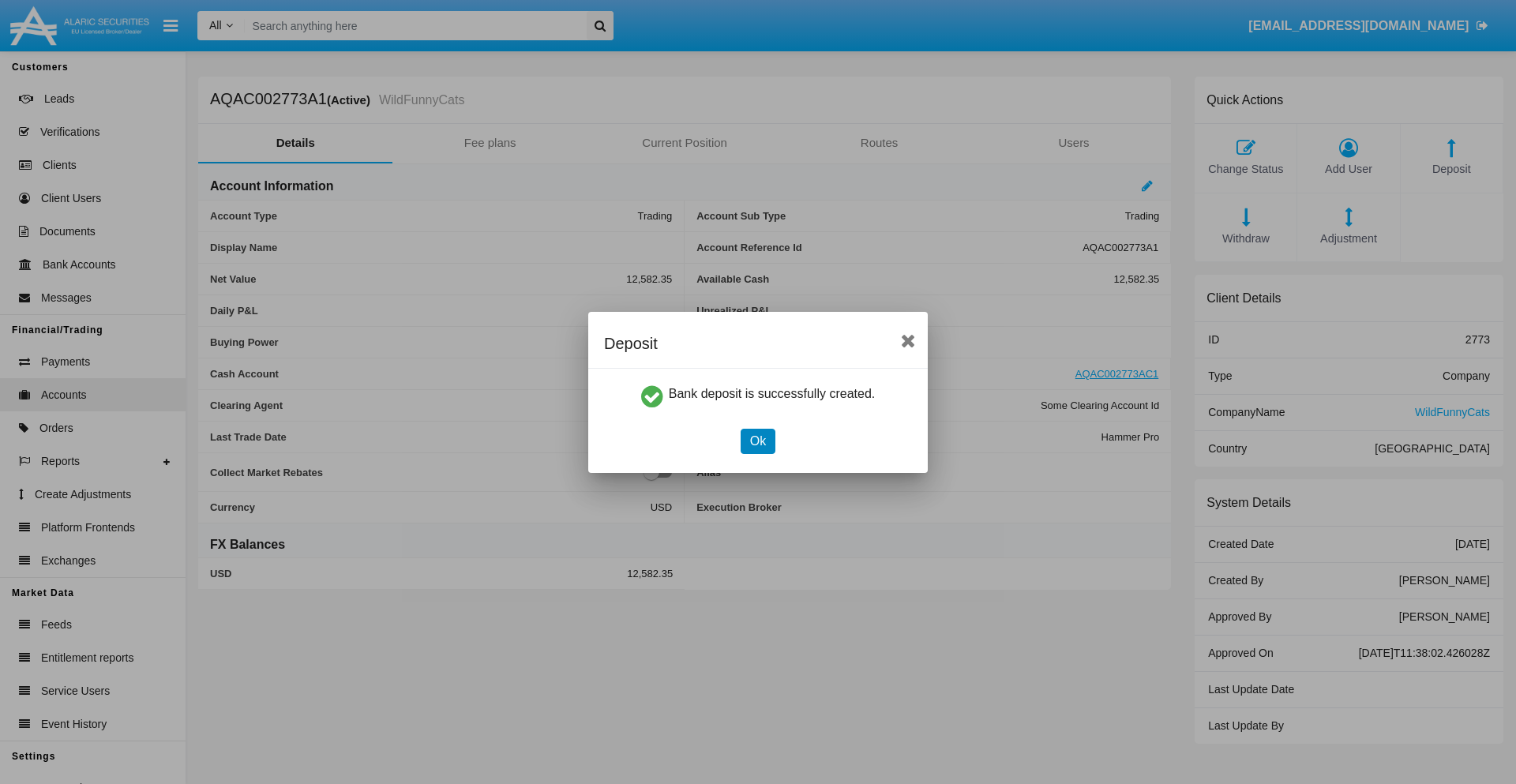
click at [757, 440] on button "Ok" at bounding box center [757, 441] width 35 height 25
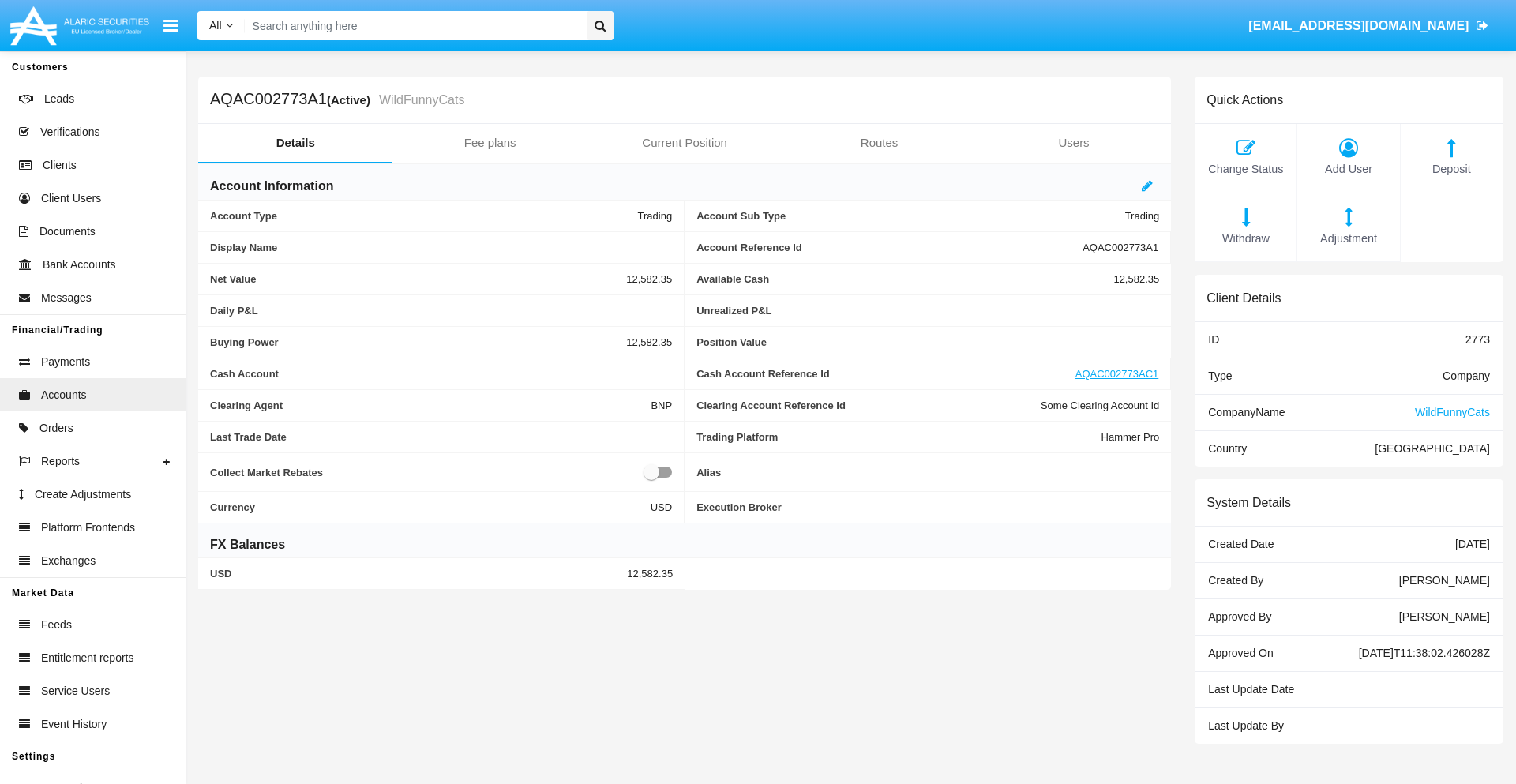
click at [1451, 169] on span "Deposit" at bounding box center [1451, 170] width 86 height 17
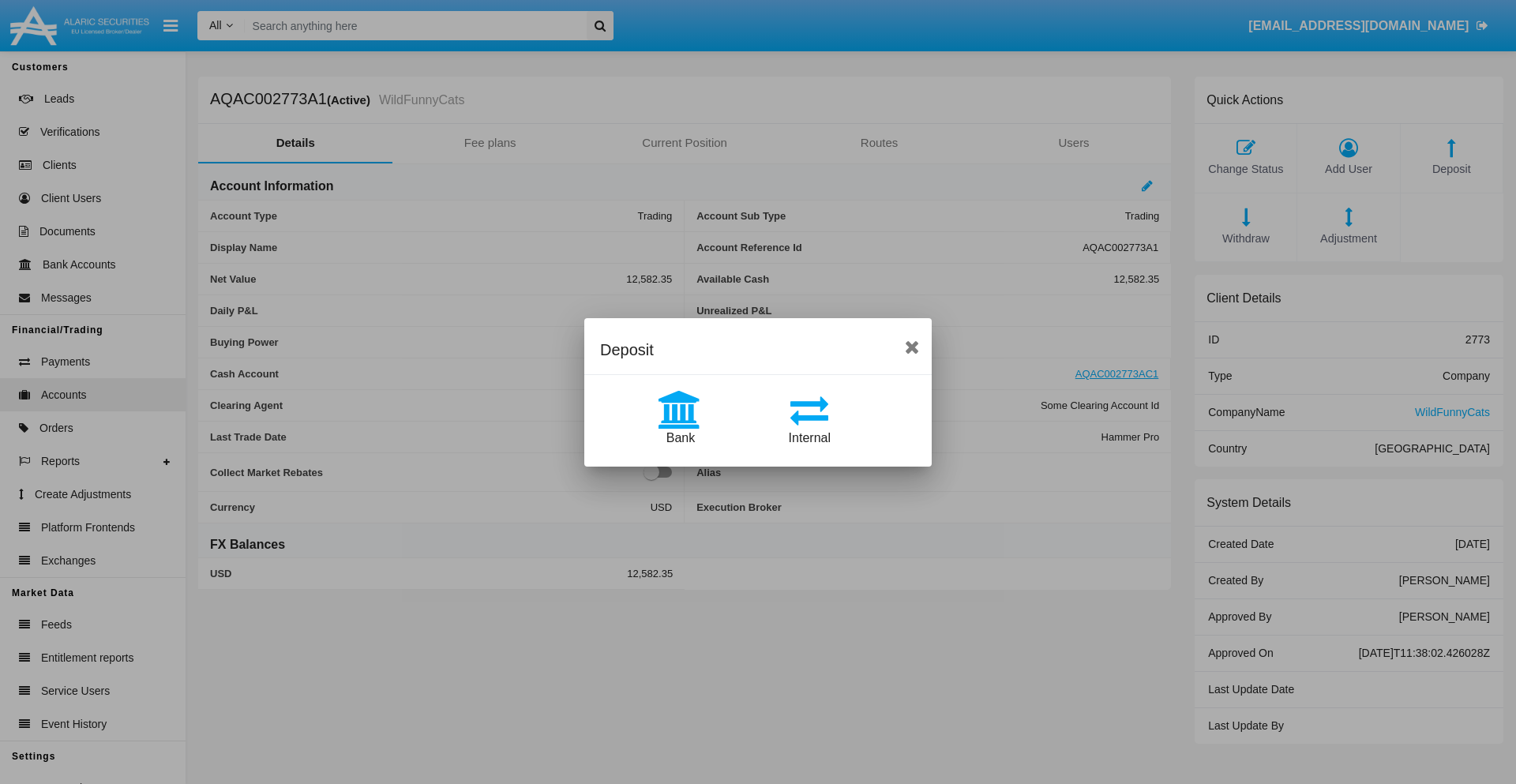
click at [809, 437] on span "Internal" at bounding box center [810, 437] width 41 height 13
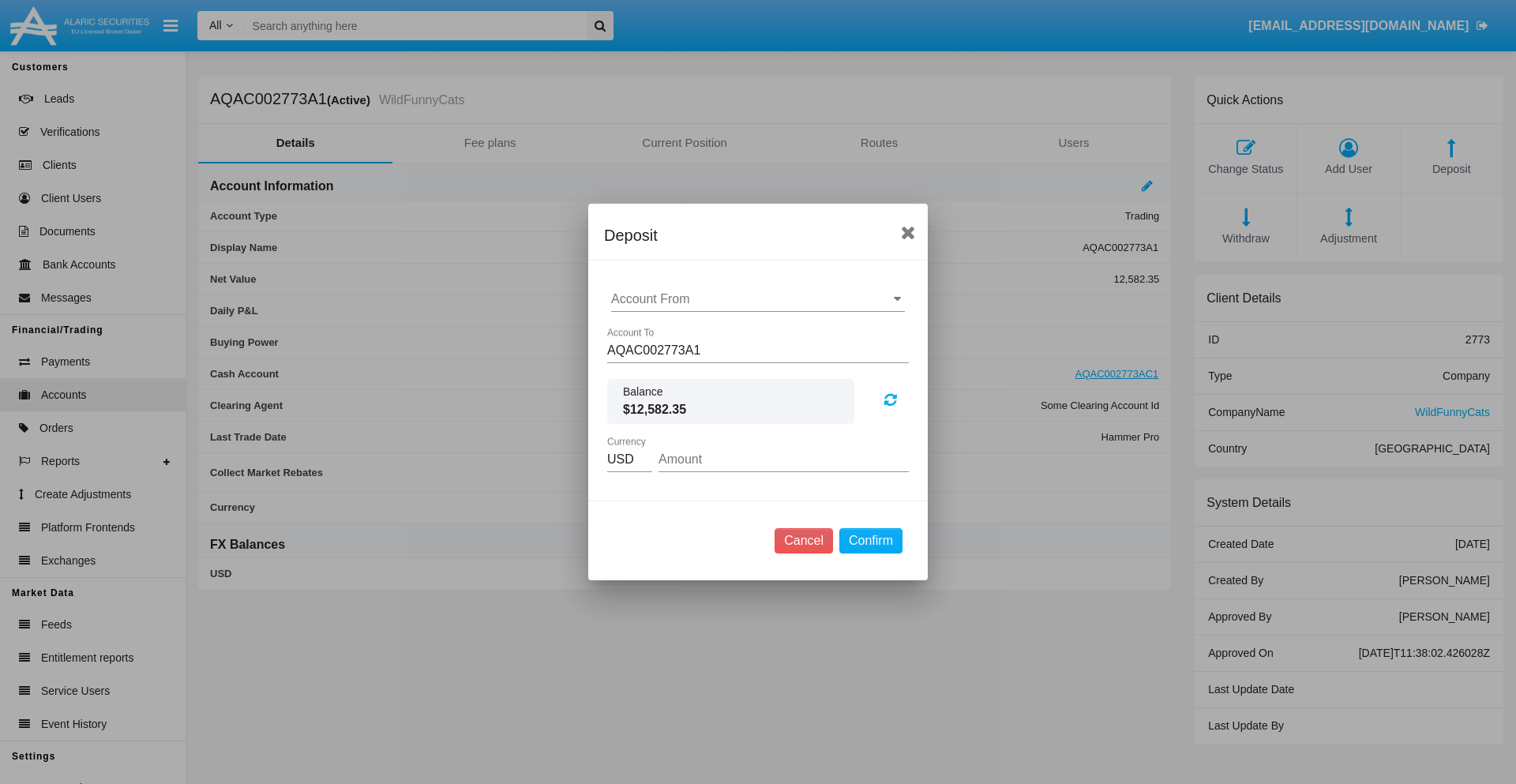
click at [758, 299] on input "Account From" at bounding box center [758, 299] width 294 height 14
click at [678, 368] on span "AQAC002773AC1" at bounding box center [679, 368] width 103 height 13
type input "AQAC002773AC1"
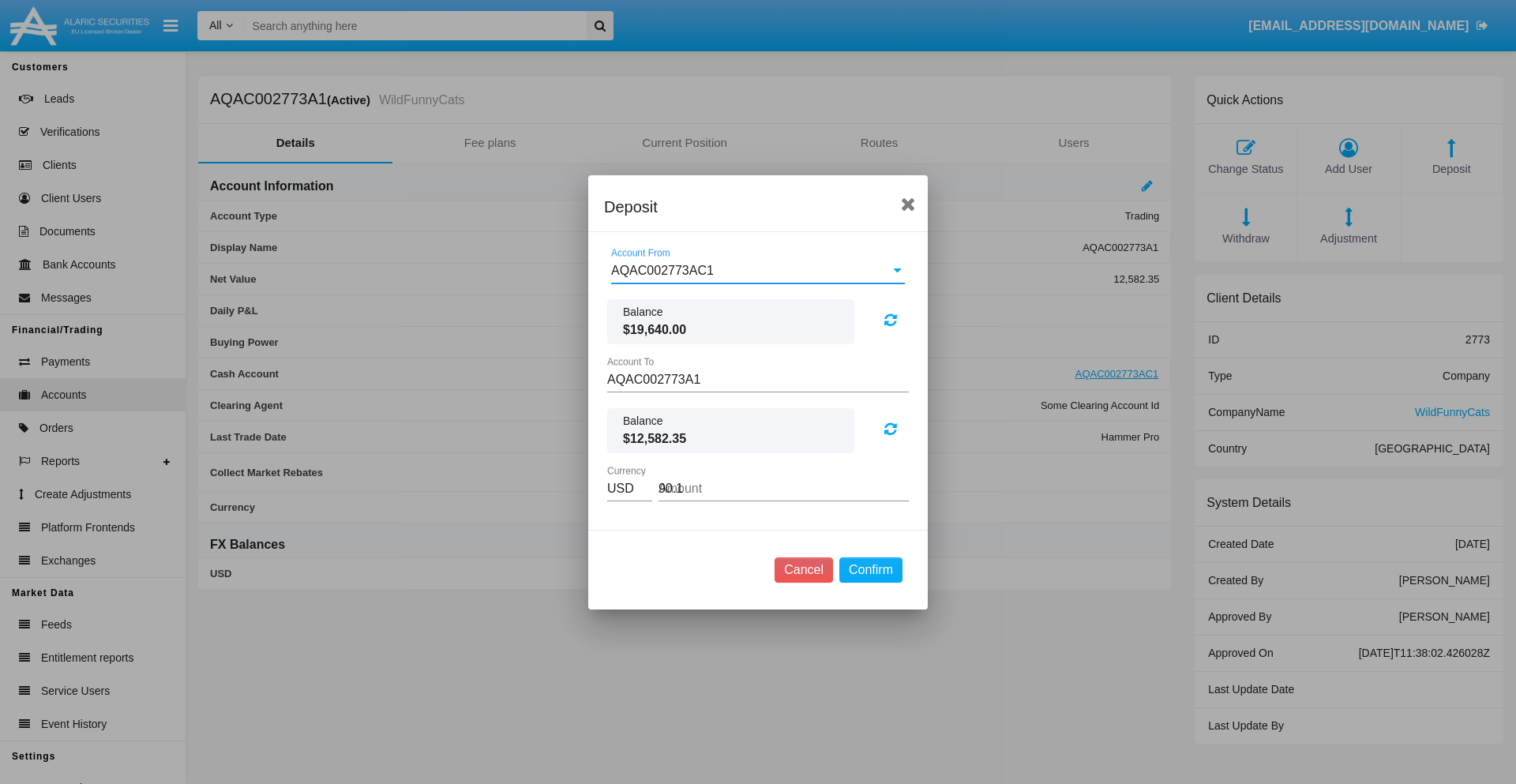
type input "90.11"
click at [870, 569] on button "Confirm" at bounding box center [870, 569] width 63 height 25
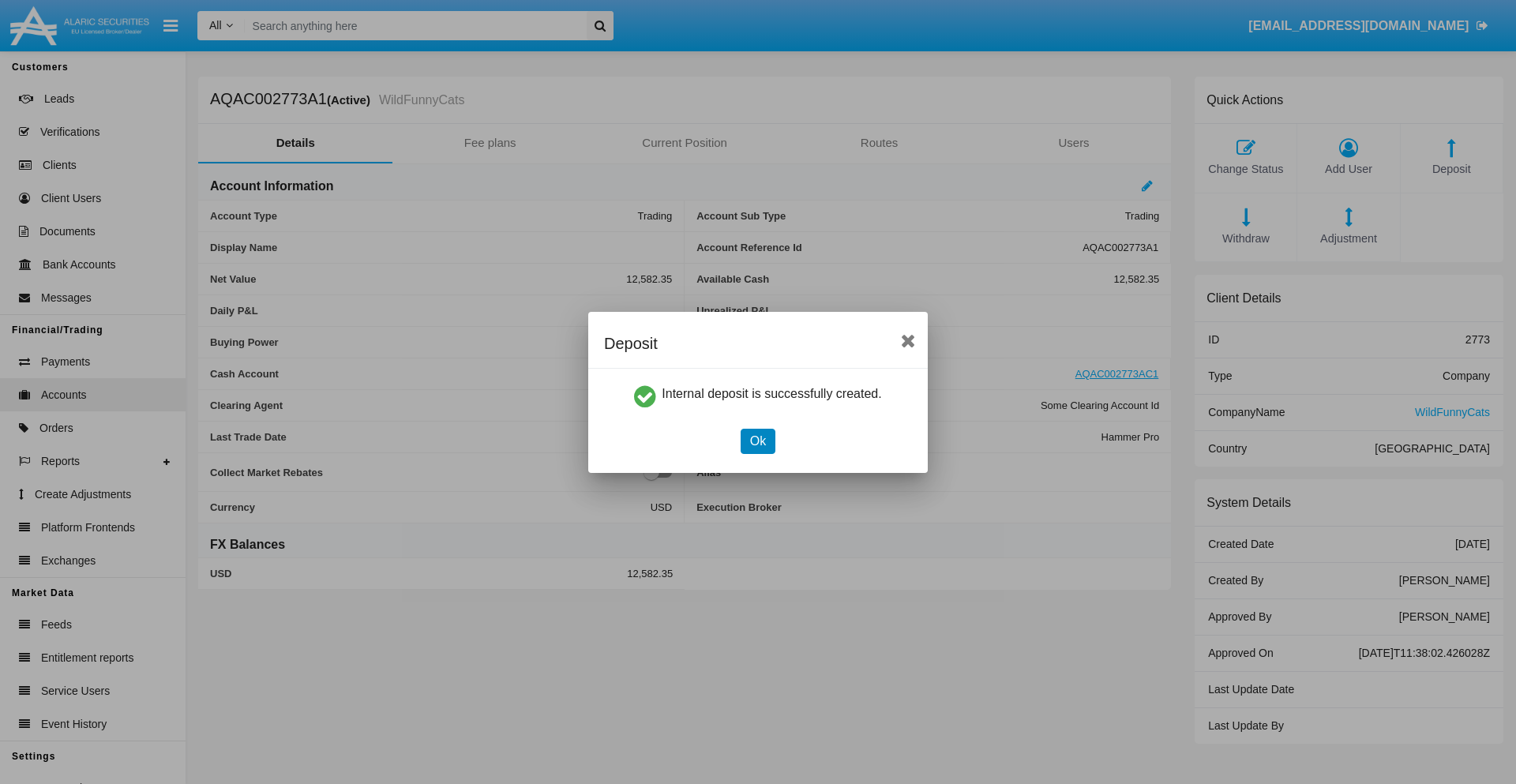
click at [757, 440] on button "Ok" at bounding box center [757, 441] width 35 height 25
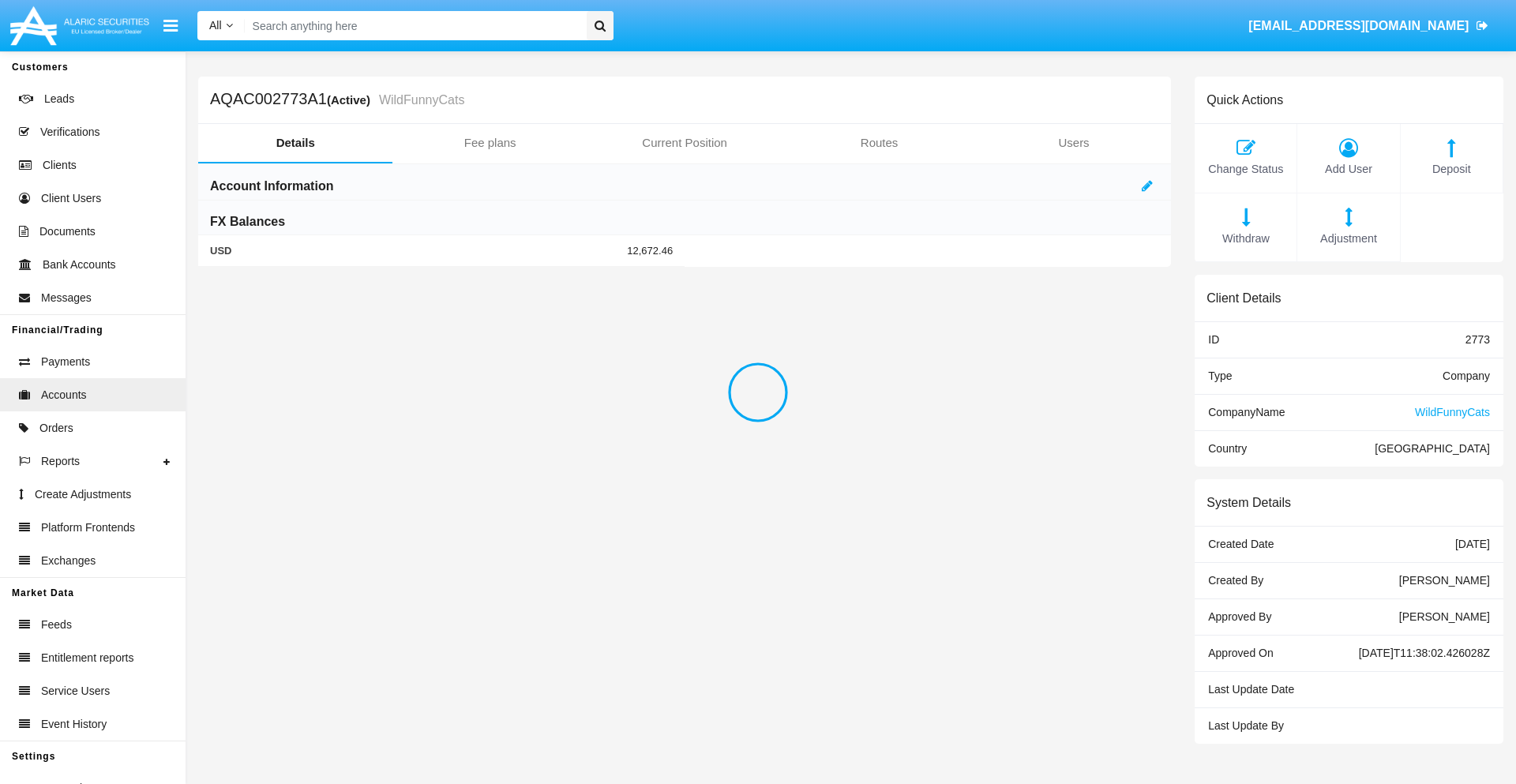
click at [1245, 238] on span "Withdraw" at bounding box center [1244, 239] width 86 height 17
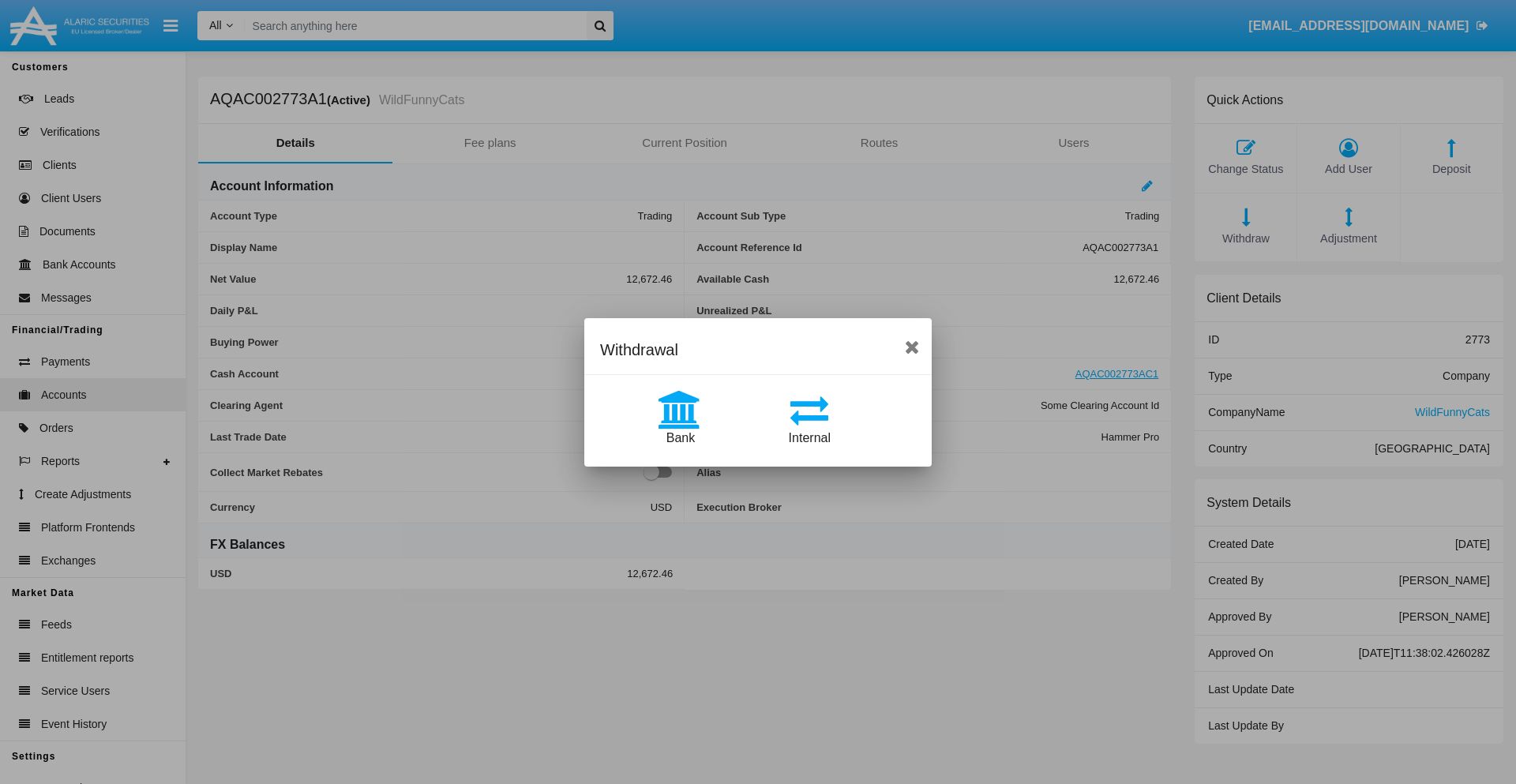
click at [809, 437] on span "Internal" at bounding box center [810, 437] width 41 height 13
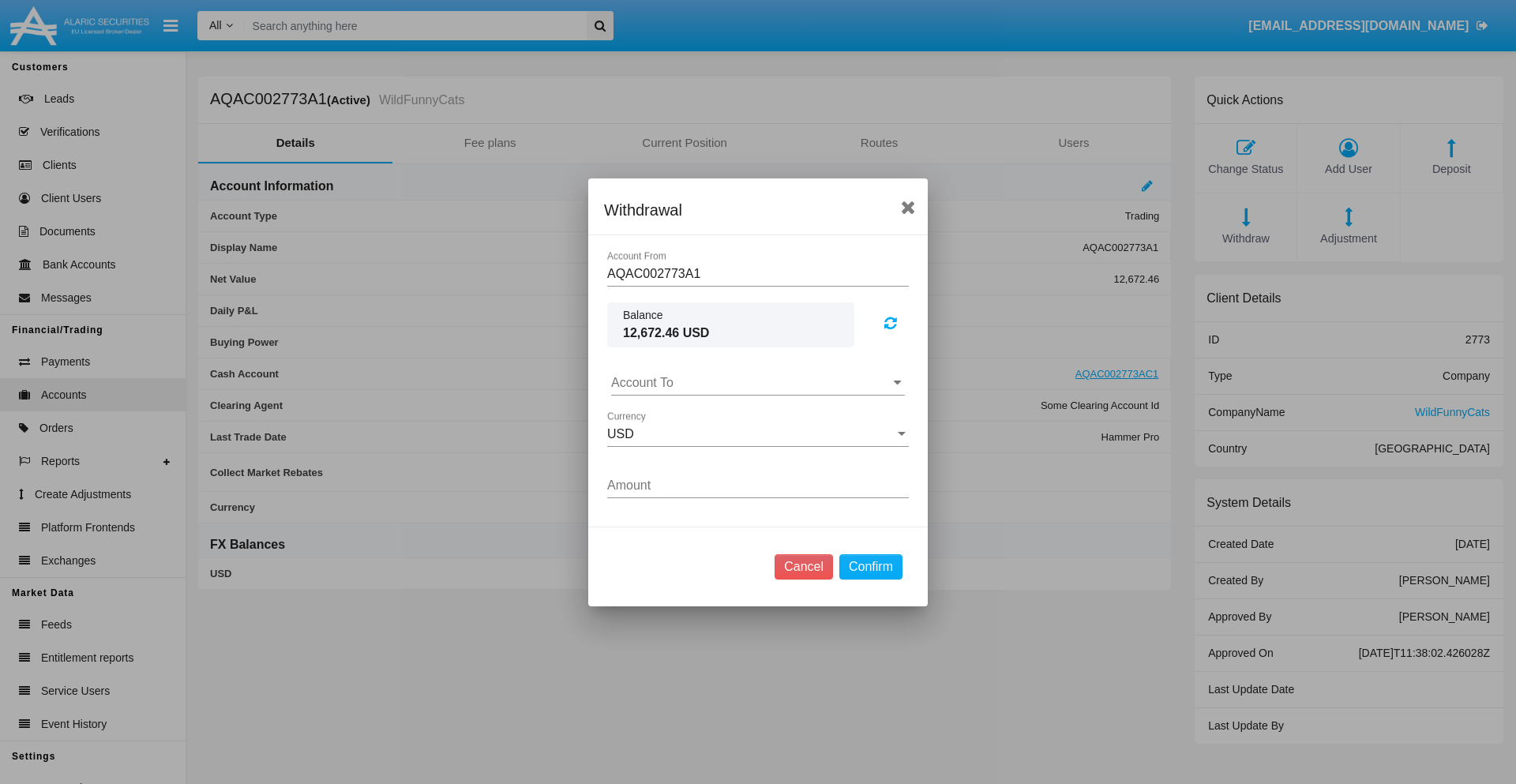
click at [758, 382] on input "Account To" at bounding box center [758, 383] width 294 height 14
click at [678, 451] on span "AQAC002773AC1" at bounding box center [679, 451] width 103 height 13
type input "AQAC002773AC1"
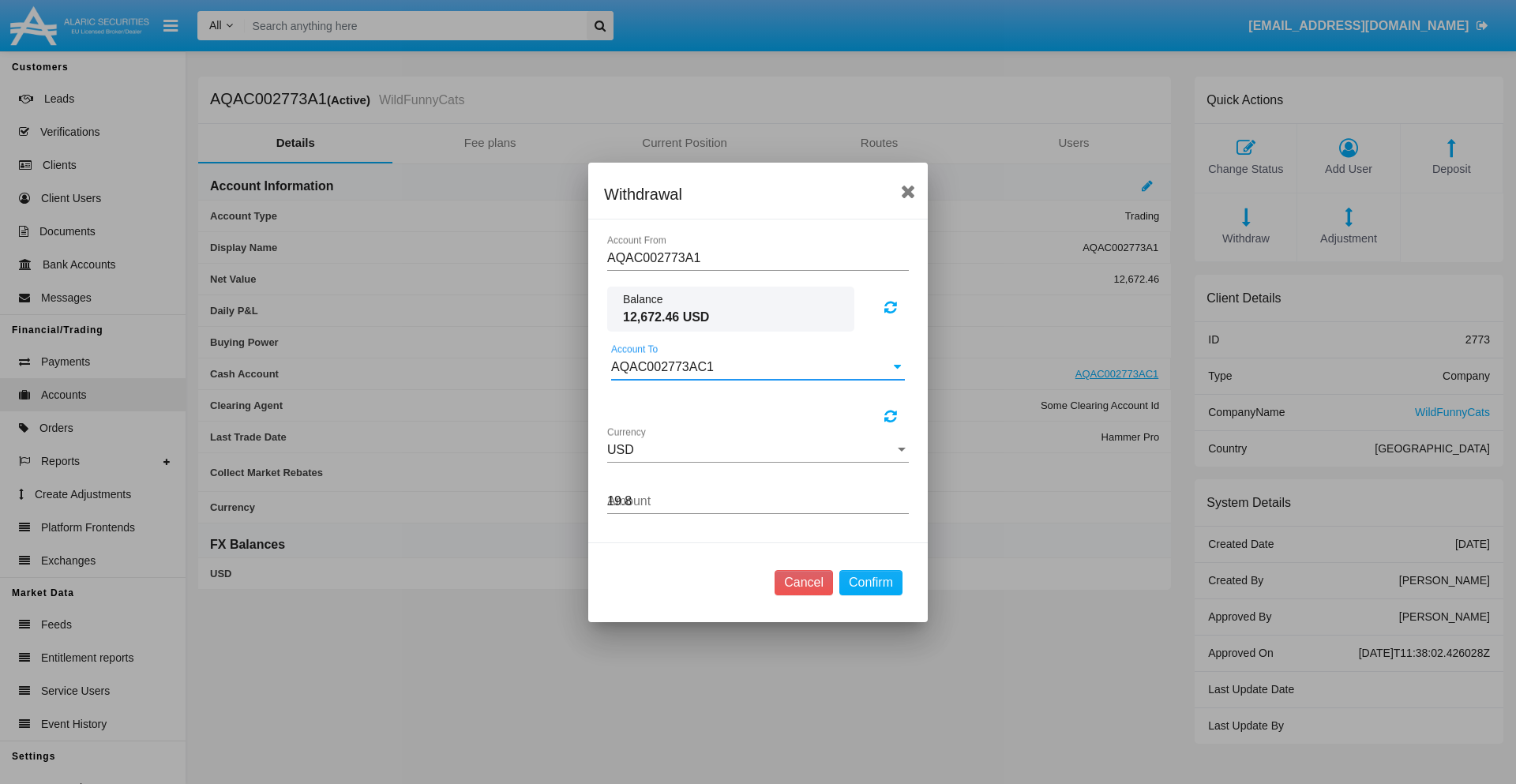
type input "19.88"
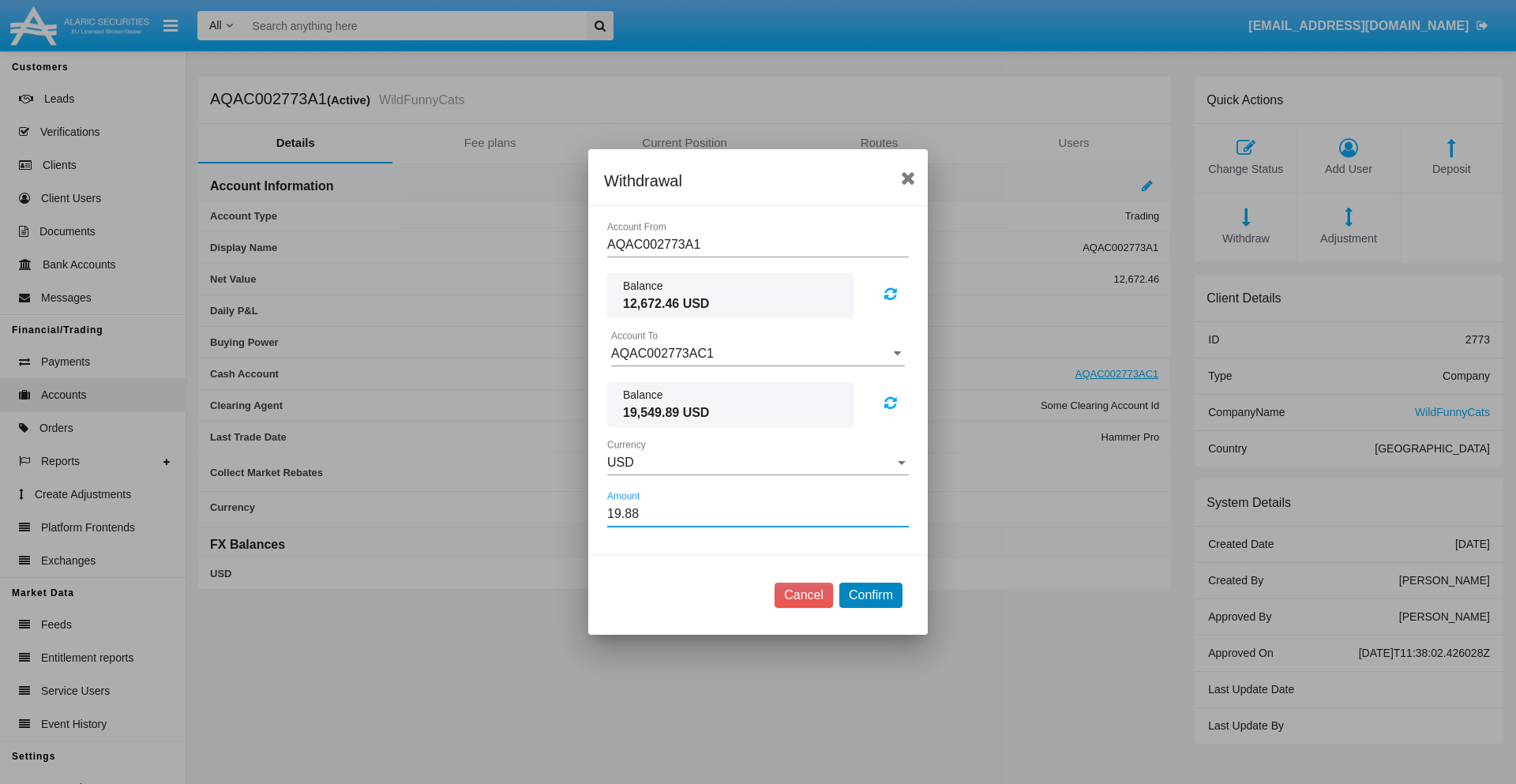
click at [870, 595] on button "Confirm" at bounding box center [870, 595] width 63 height 25
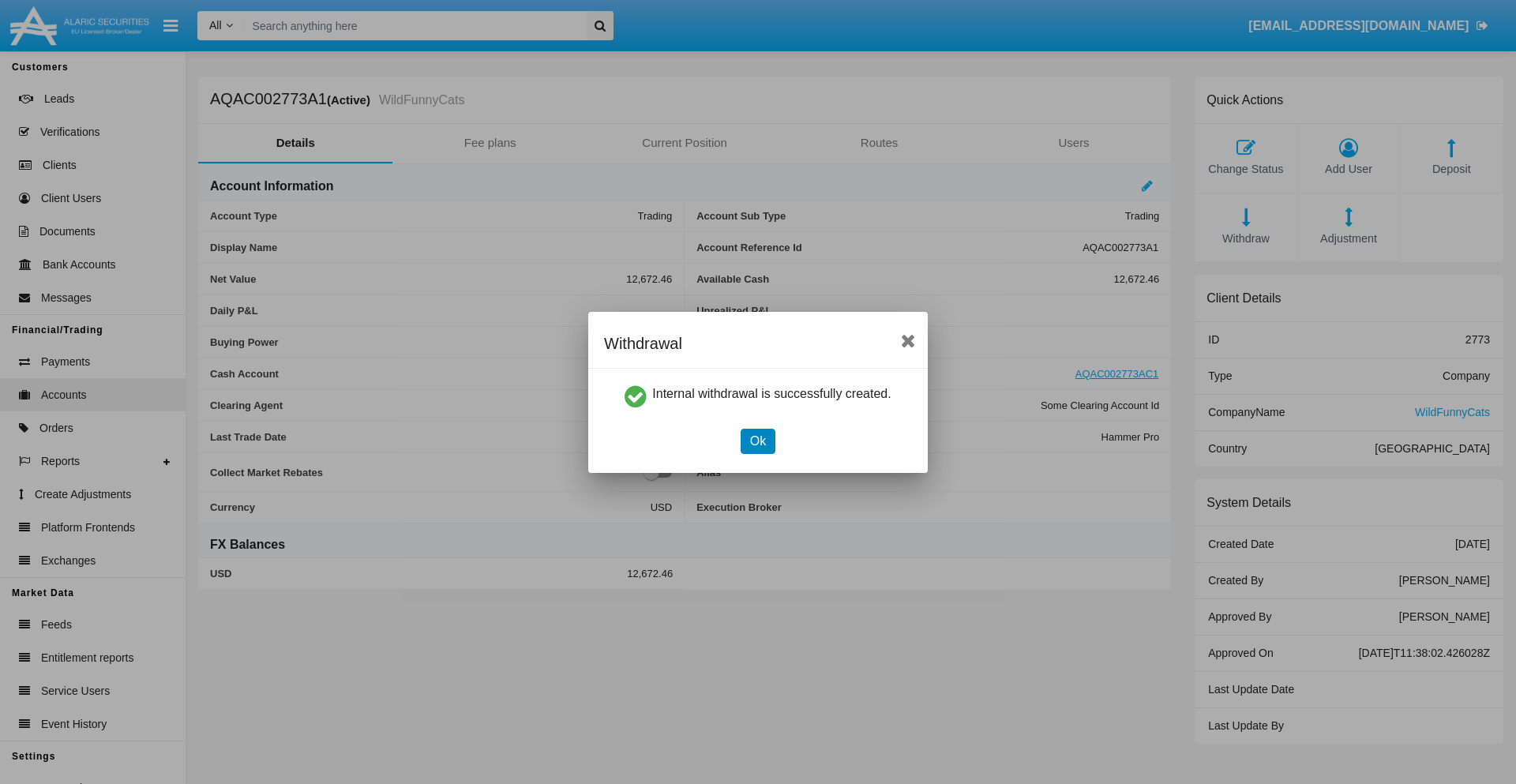
click at [757, 440] on button "Ok" at bounding box center [757, 441] width 35 height 25
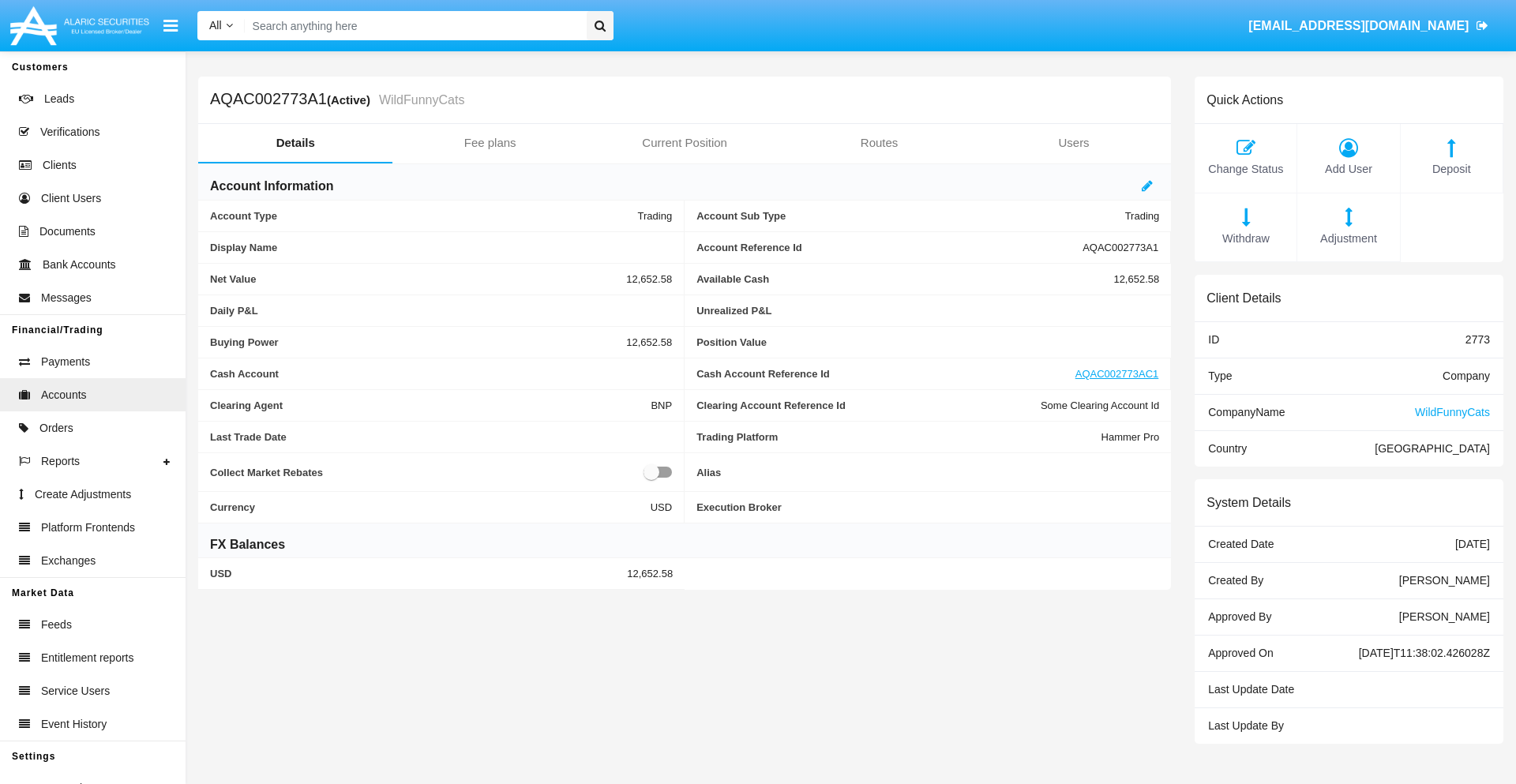
click at [1245, 238] on span "Withdraw" at bounding box center [1244, 239] width 86 height 17
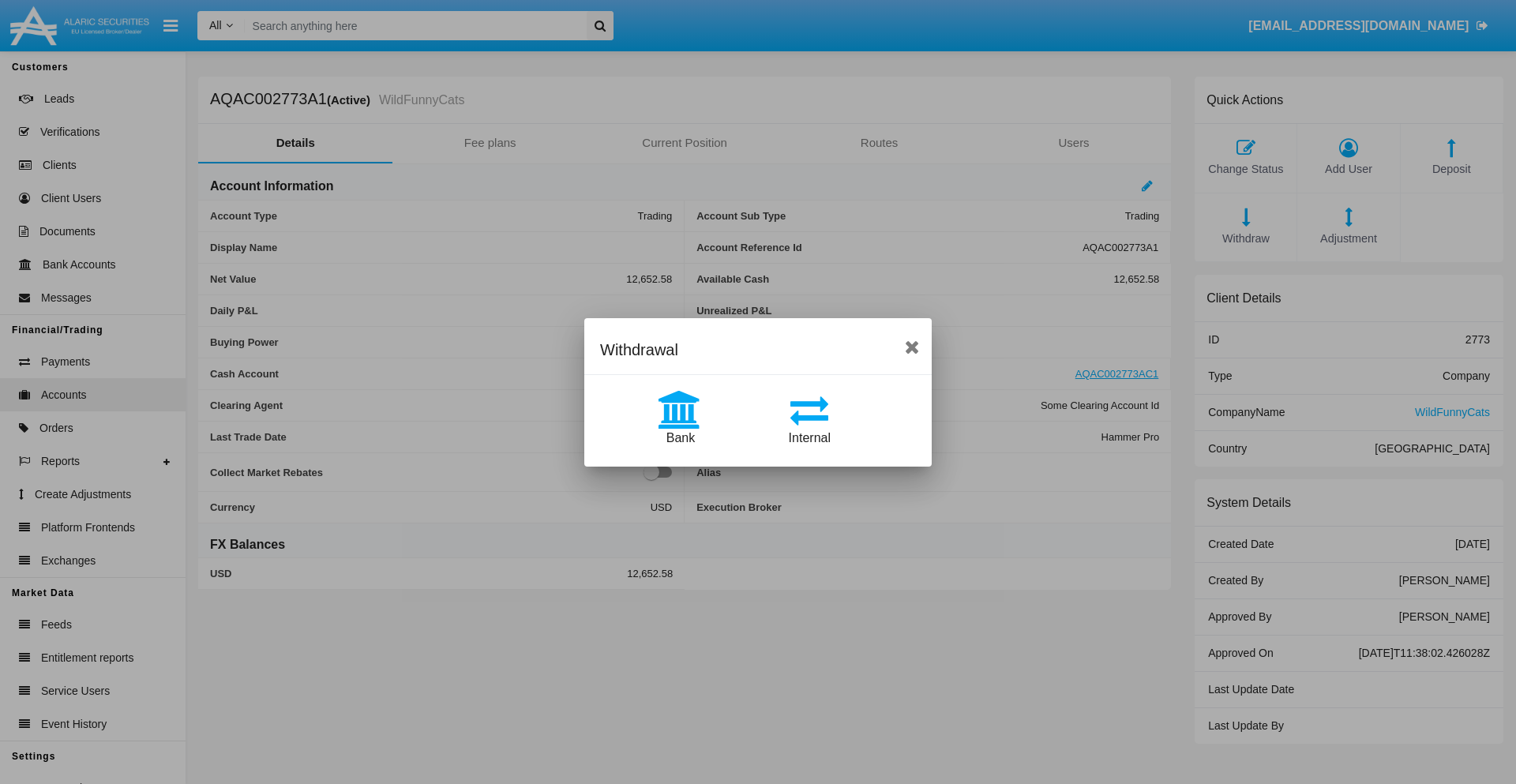
click at [680, 437] on span "Bank" at bounding box center [681, 437] width 28 height 13
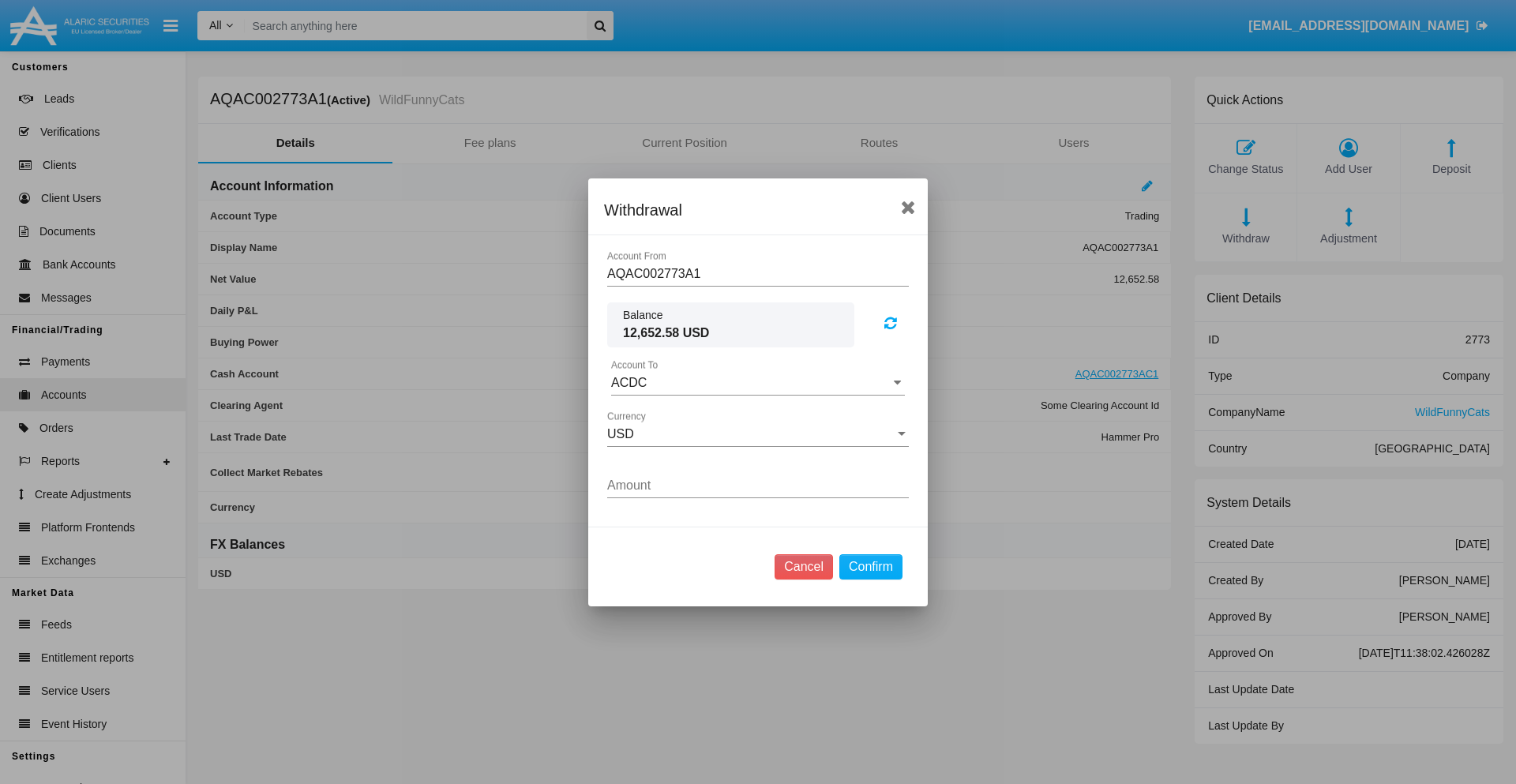
click at [758, 382] on input "ACDC" at bounding box center [758, 383] width 294 height 14
click at [645, 414] on span "ACDC" at bounding box center [646, 414] width 36 height 13
type input "ACDC"
type input "51.8"
click at [870, 565] on button "Confirm" at bounding box center [870, 566] width 63 height 25
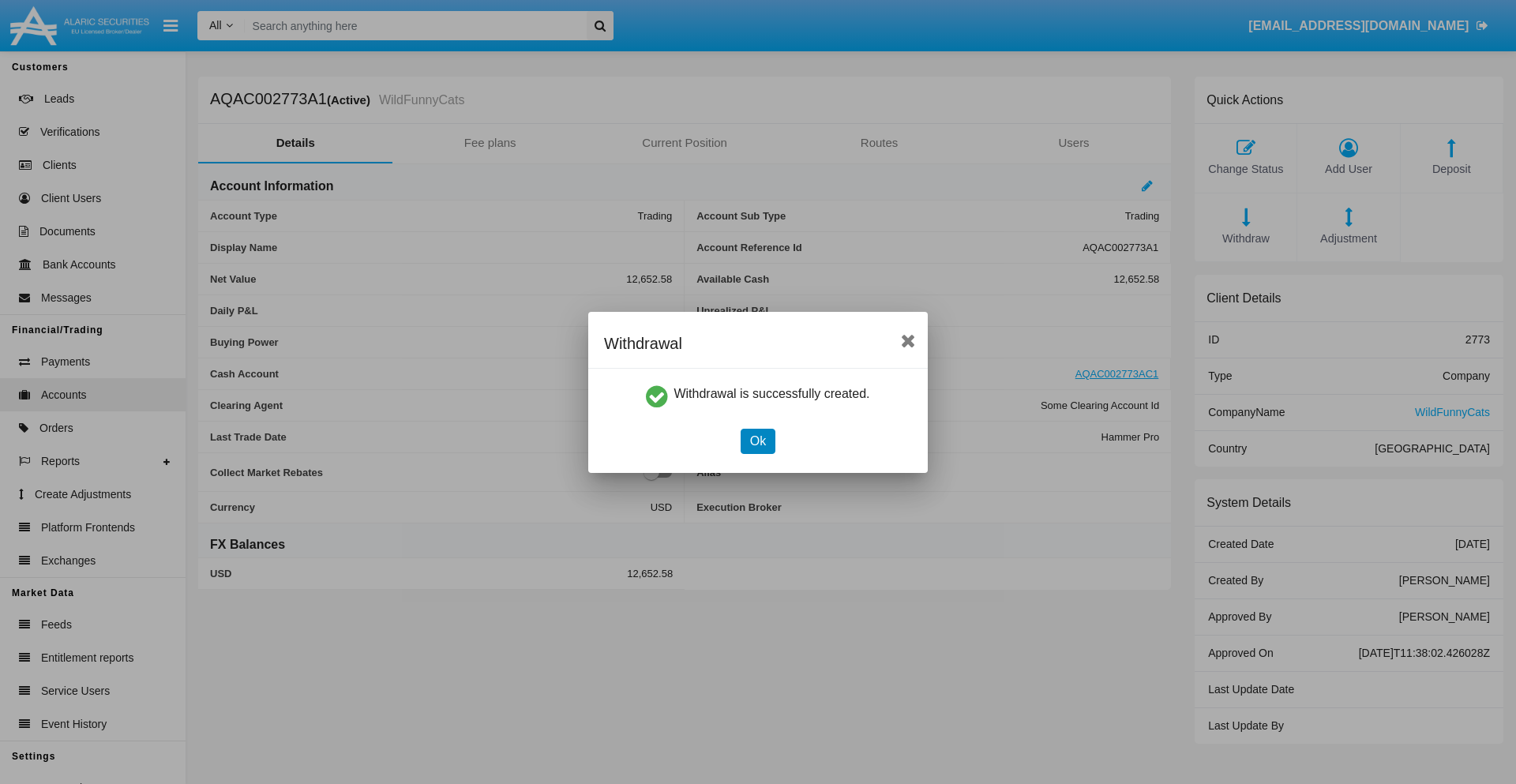
click at [757, 440] on button "Ok" at bounding box center [757, 441] width 35 height 25
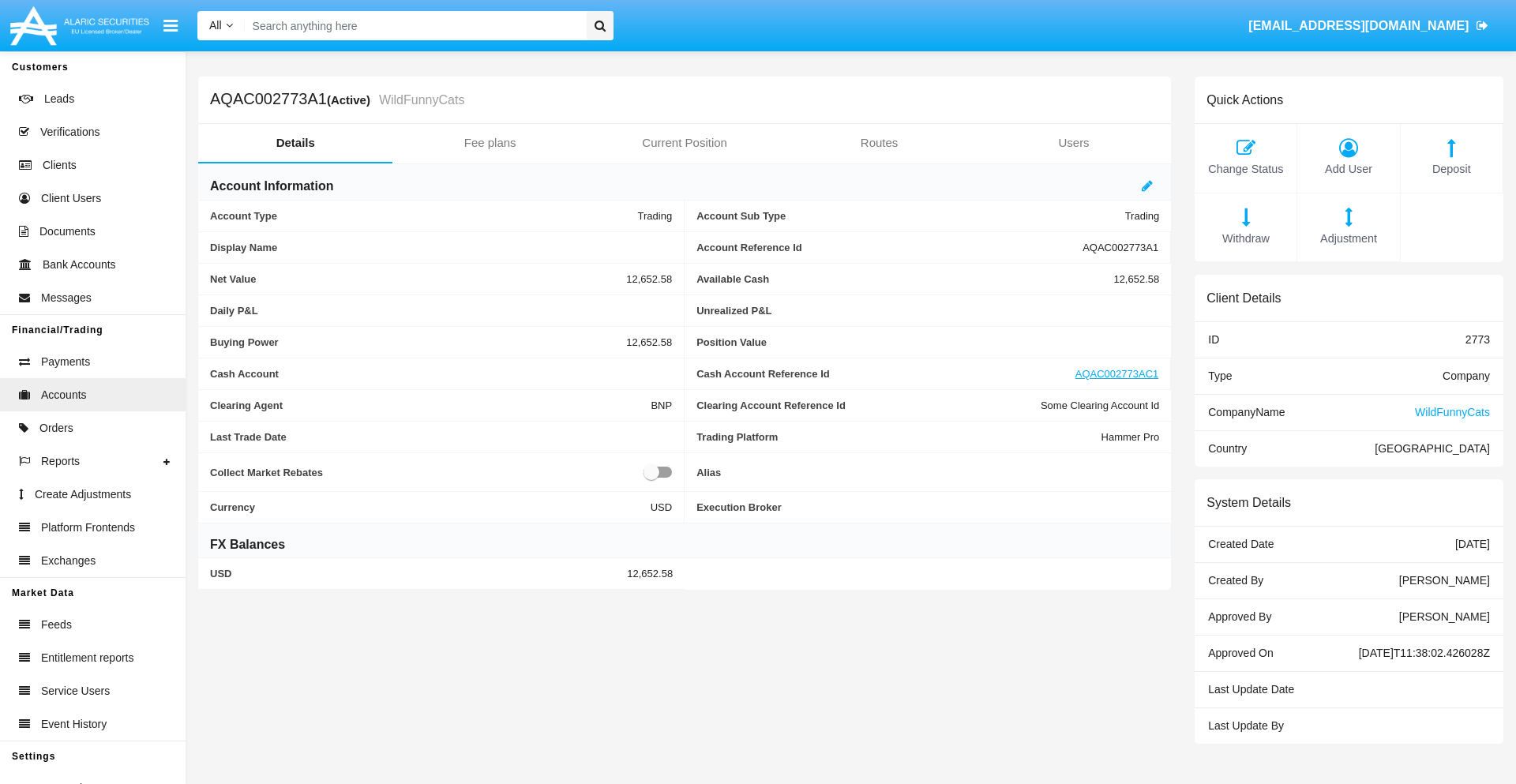
click at [1348, 238] on span "Adjustment" at bounding box center [1347, 239] width 86 height 17
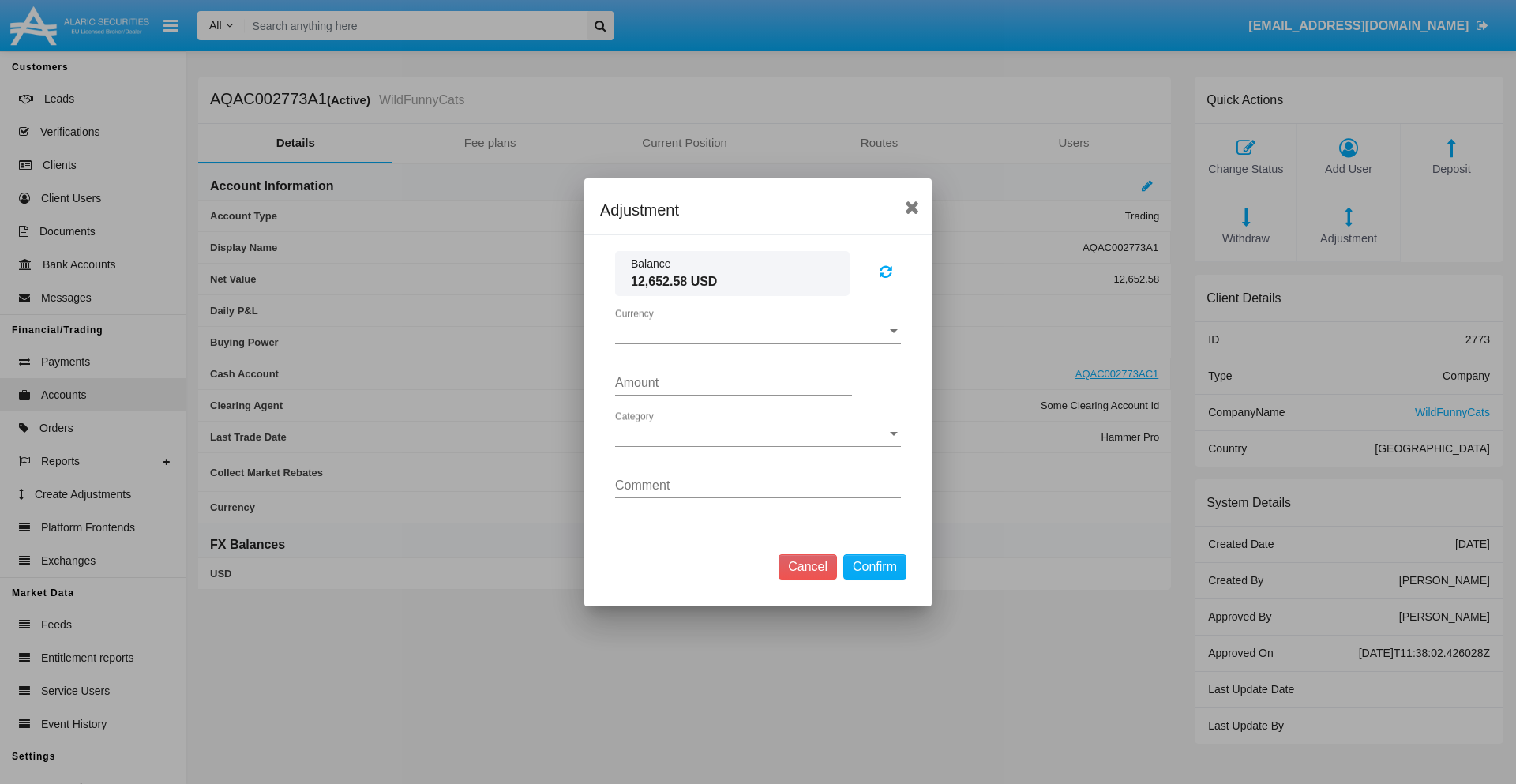
click at [758, 331] on span "Currency" at bounding box center [750, 331] width 272 height 14
click at [758, 342] on span "USD" at bounding box center [757, 343] width 286 height 38
click at [758, 433] on span "Category" at bounding box center [750, 433] width 272 height 14
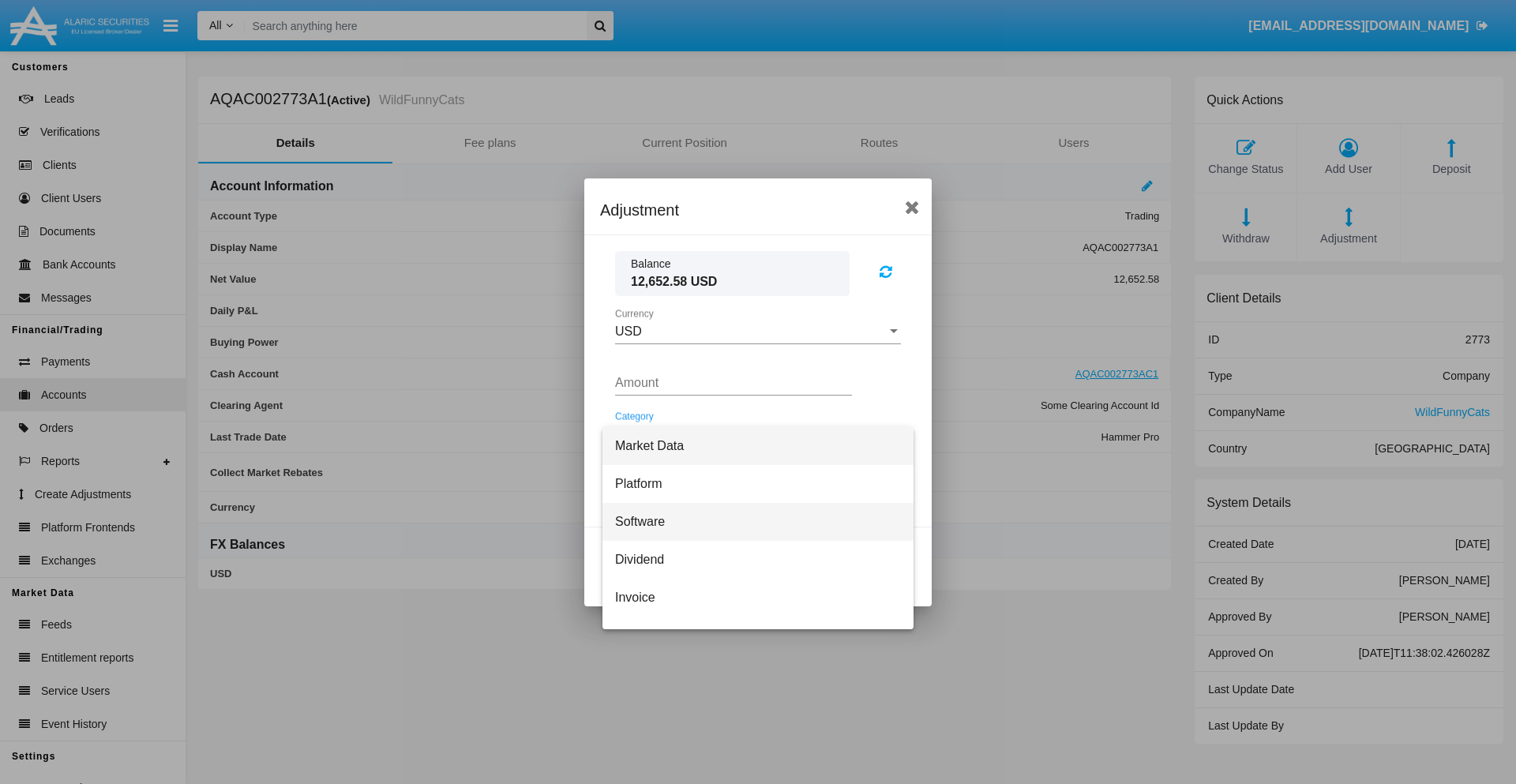
click at [751, 521] on span "Software" at bounding box center [757, 521] width 286 height 38
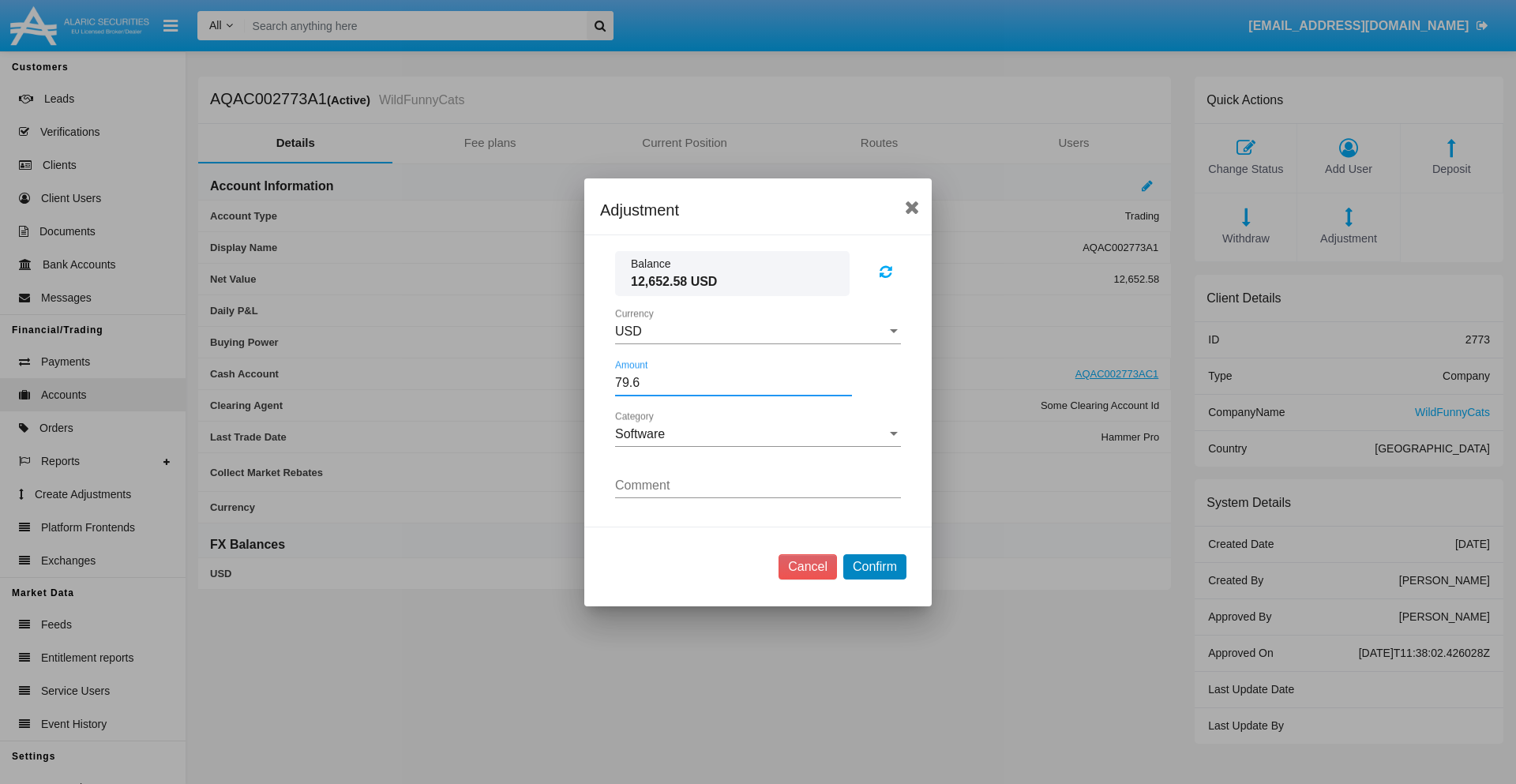
click at [874, 565] on button "Confirm" at bounding box center [874, 566] width 63 height 25
type input "79.6000"
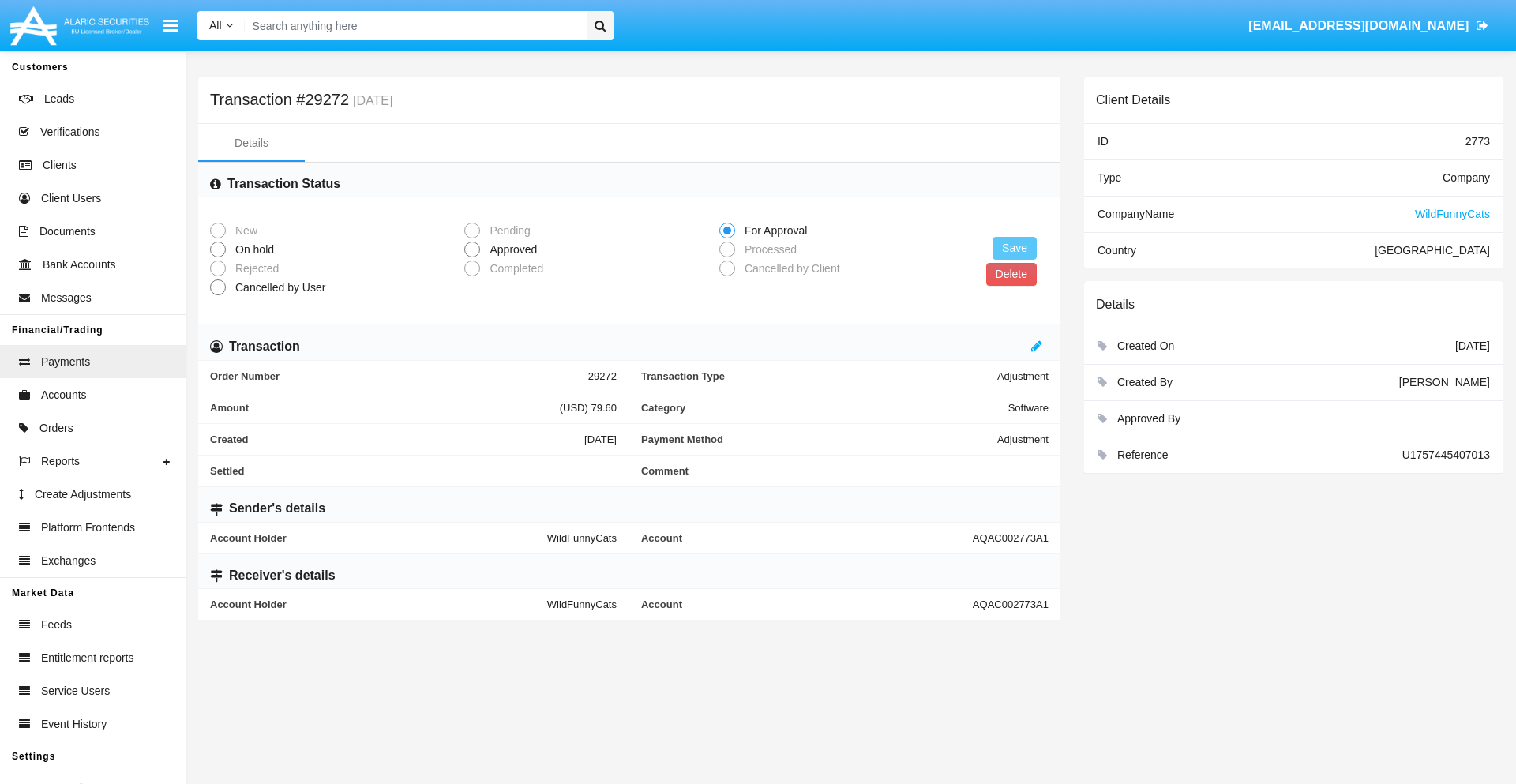
click at [510, 250] on span "Approved" at bounding box center [510, 250] width 60 height 17
click at [472, 257] on input "Approved" at bounding box center [471, 257] width 1 height 1
radio input "true"
click at [1014, 248] on button "Save" at bounding box center [1014, 248] width 44 height 23
click at [1011, 274] on button "Delete" at bounding box center [1012, 274] width 51 height 23
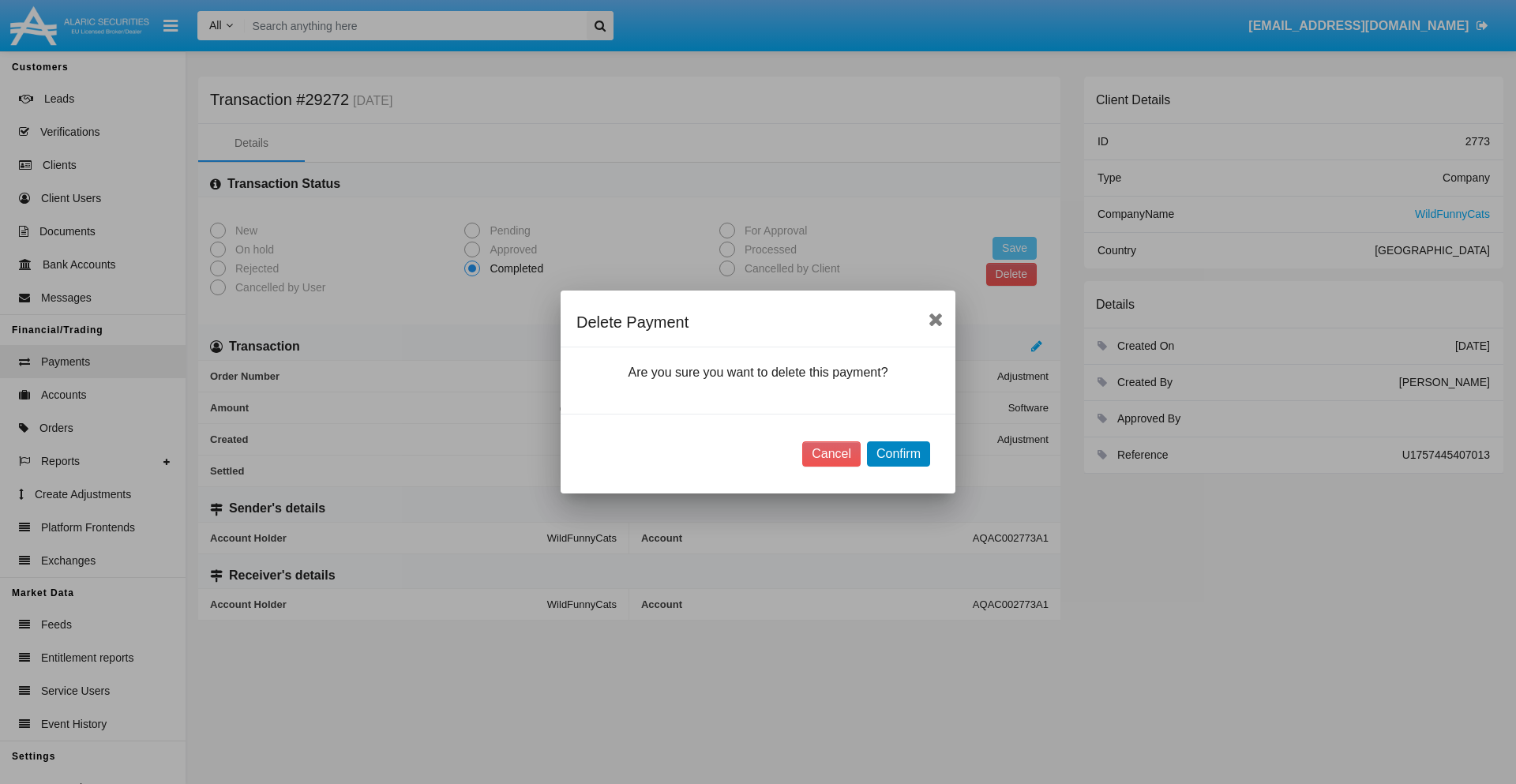
click at [898, 454] on button "Confirm" at bounding box center [898, 453] width 63 height 25
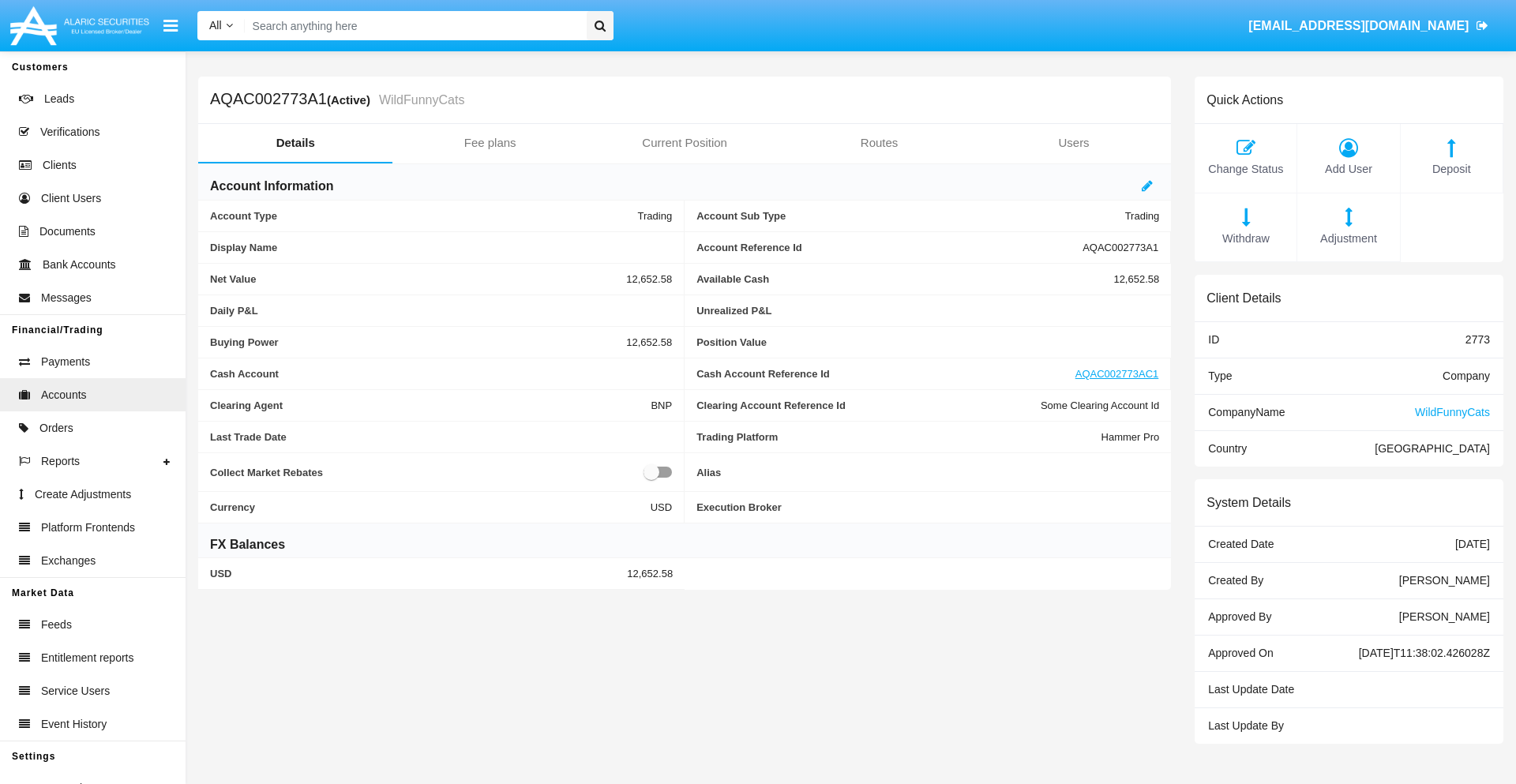
click at [1451, 169] on span "Deposit" at bounding box center [1451, 170] width 86 height 17
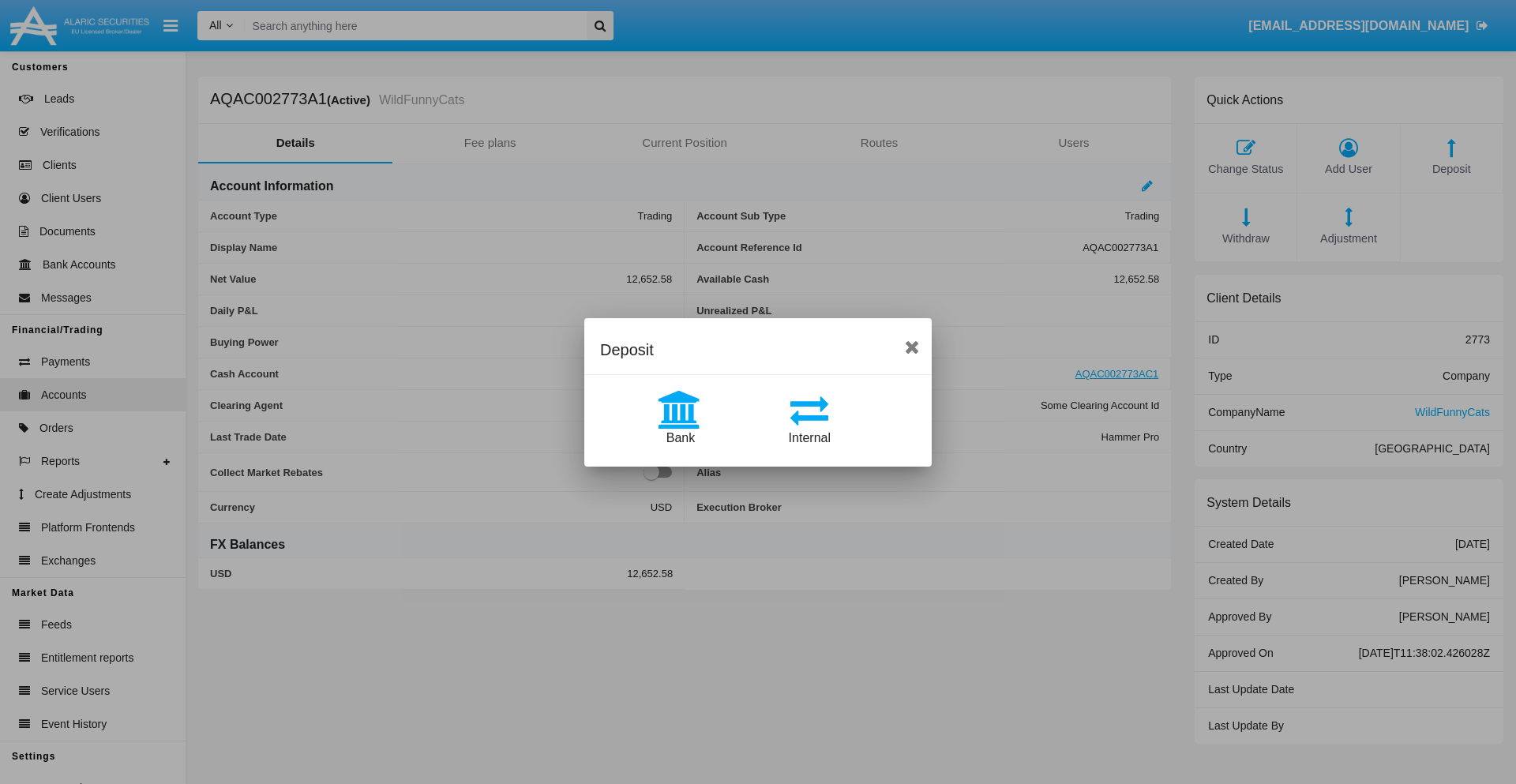
click at [680, 437] on span "Bank" at bounding box center [681, 437] width 28 height 13
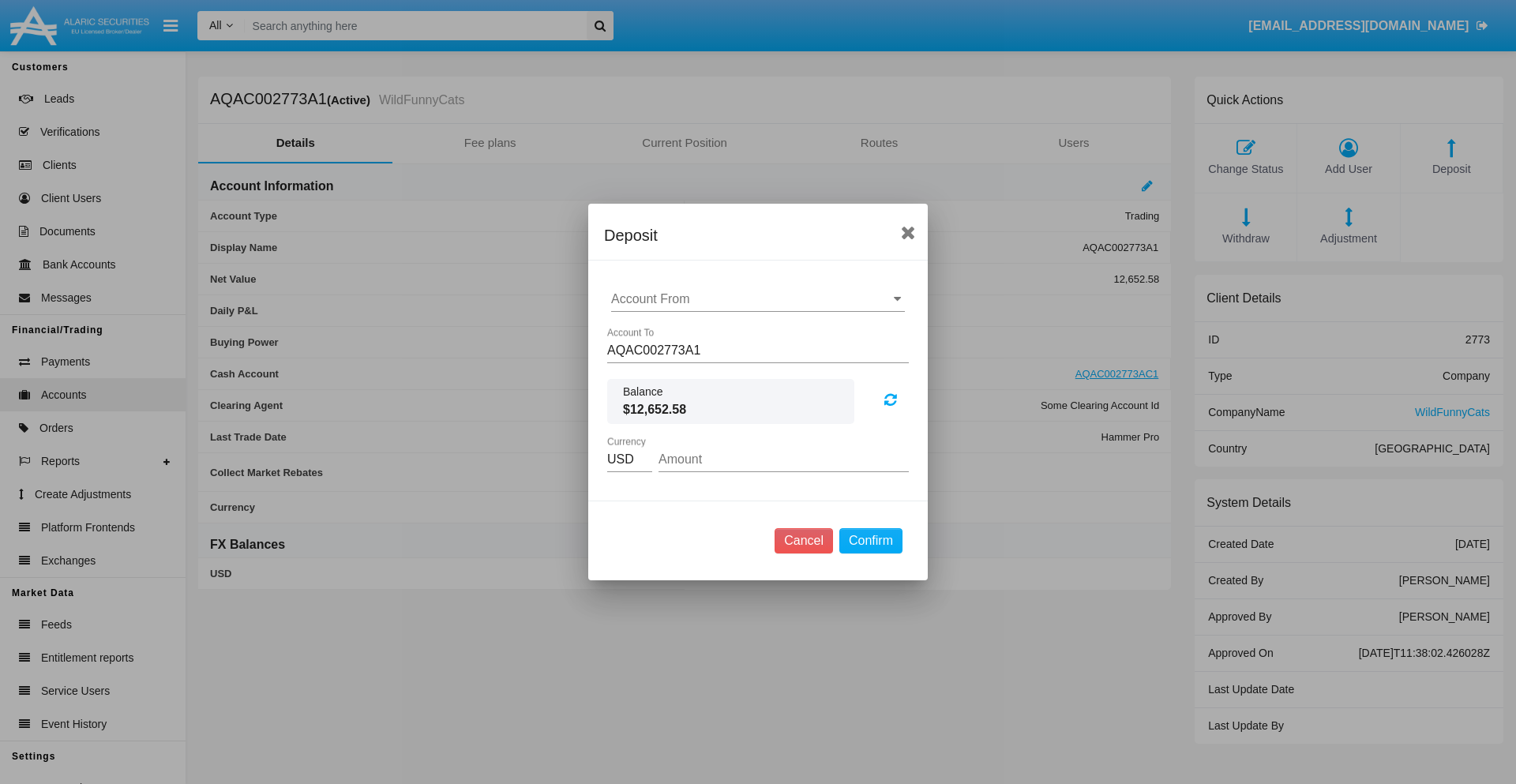
click at [758, 299] on input "Account From" at bounding box center [758, 299] width 294 height 14
click at [645, 330] on span "ACDC" at bounding box center [646, 330] width 36 height 13
type input "ACDC"
type input "61.64"
click at [870, 541] on button "Confirm" at bounding box center [870, 540] width 63 height 25
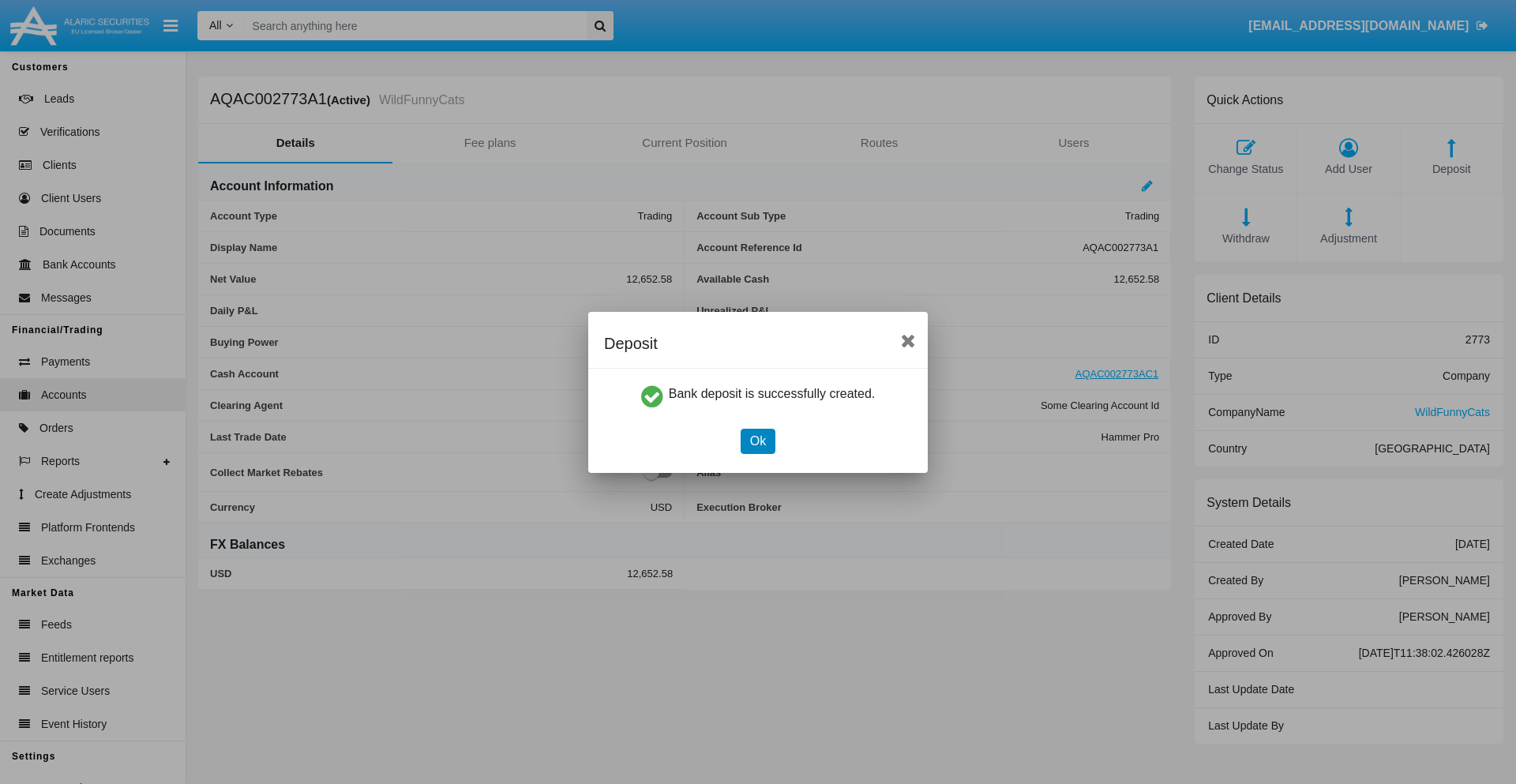
click at [757, 440] on button "Ok" at bounding box center [757, 441] width 35 height 25
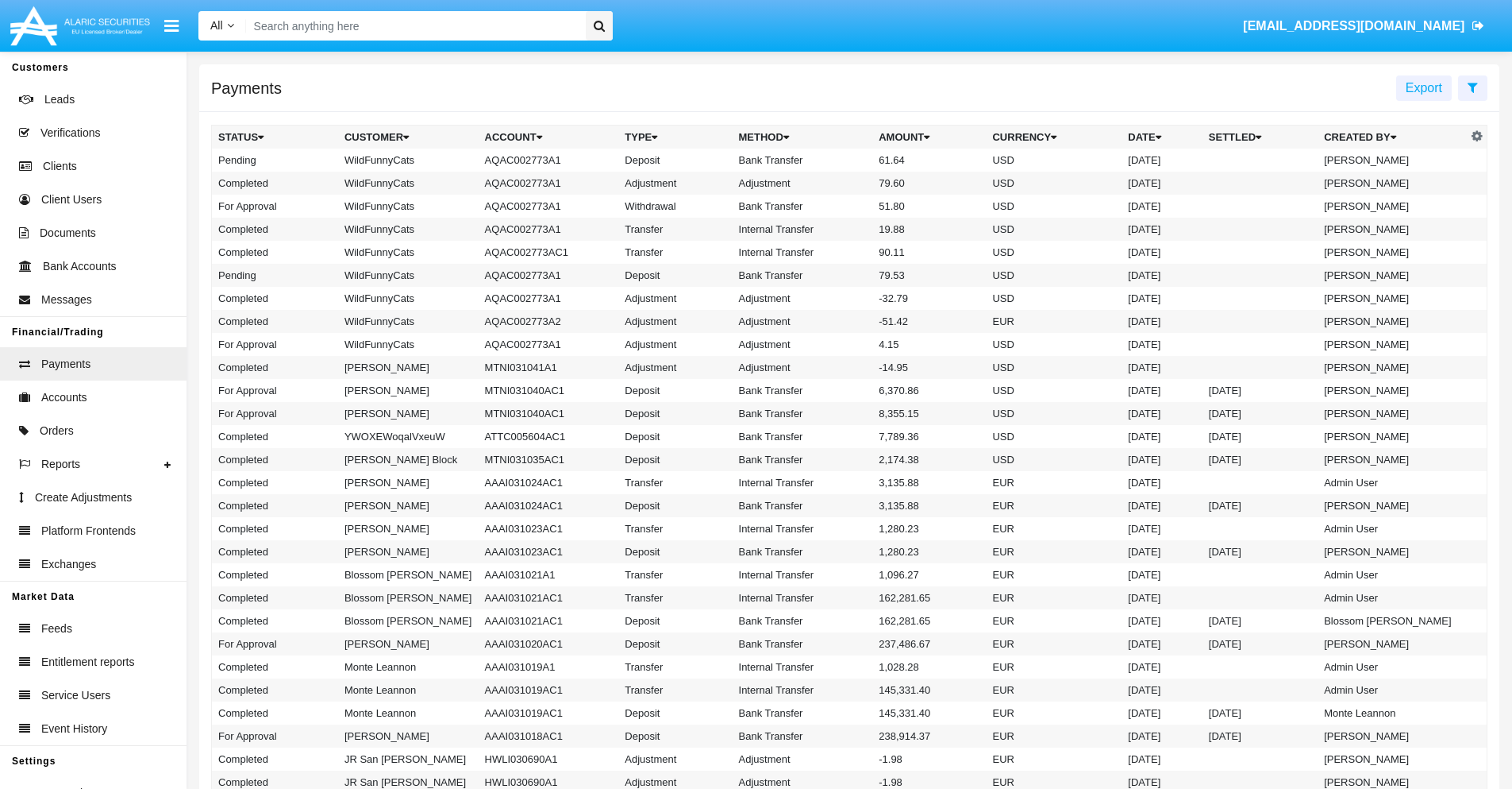
click at [849, 159] on td "Bank Transfer" at bounding box center [803, 160] width 140 height 23
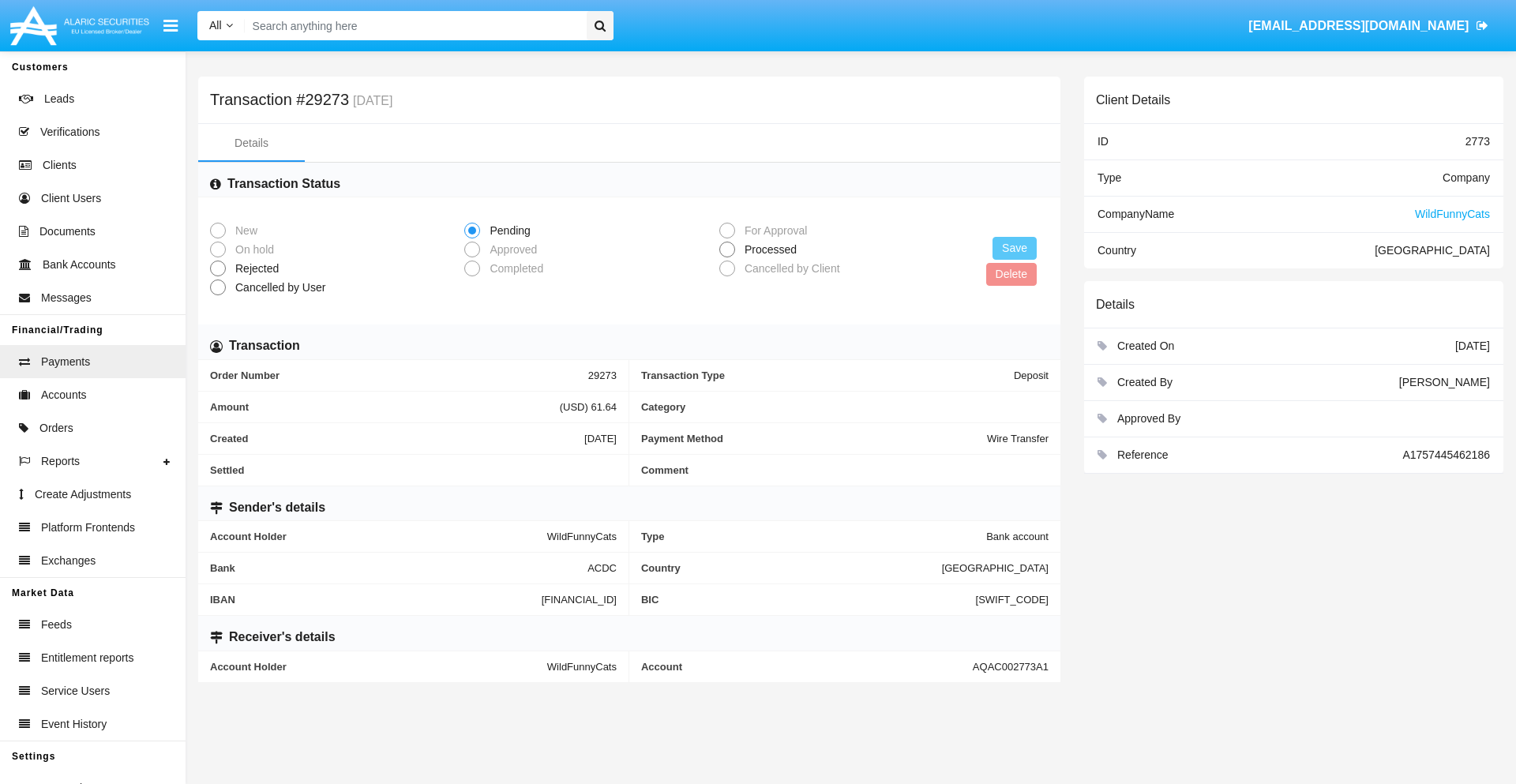
click at [767, 250] on span "Processed" at bounding box center [768, 250] width 66 height 17
click at [727, 257] on input "Processed" at bounding box center [726, 257] width 1 height 1
radio input "true"
click at [1014, 248] on button "Save" at bounding box center [1014, 248] width 44 height 23
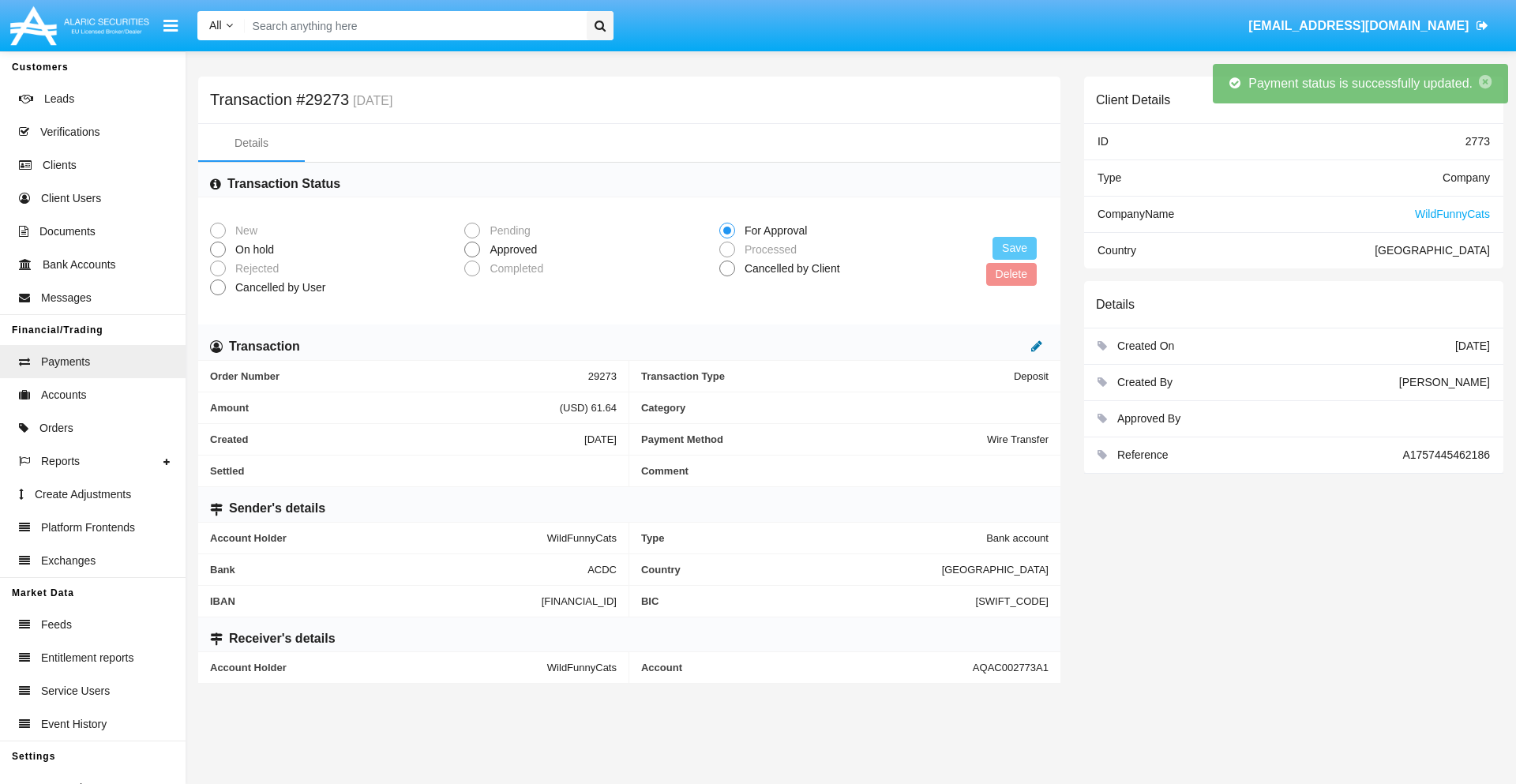
click at [1037, 346] on icon at bounding box center [1037, 345] width 11 height 12
type input "68.68"
click at [1020, 346] on icon at bounding box center [1020, 345] width 11 height 12
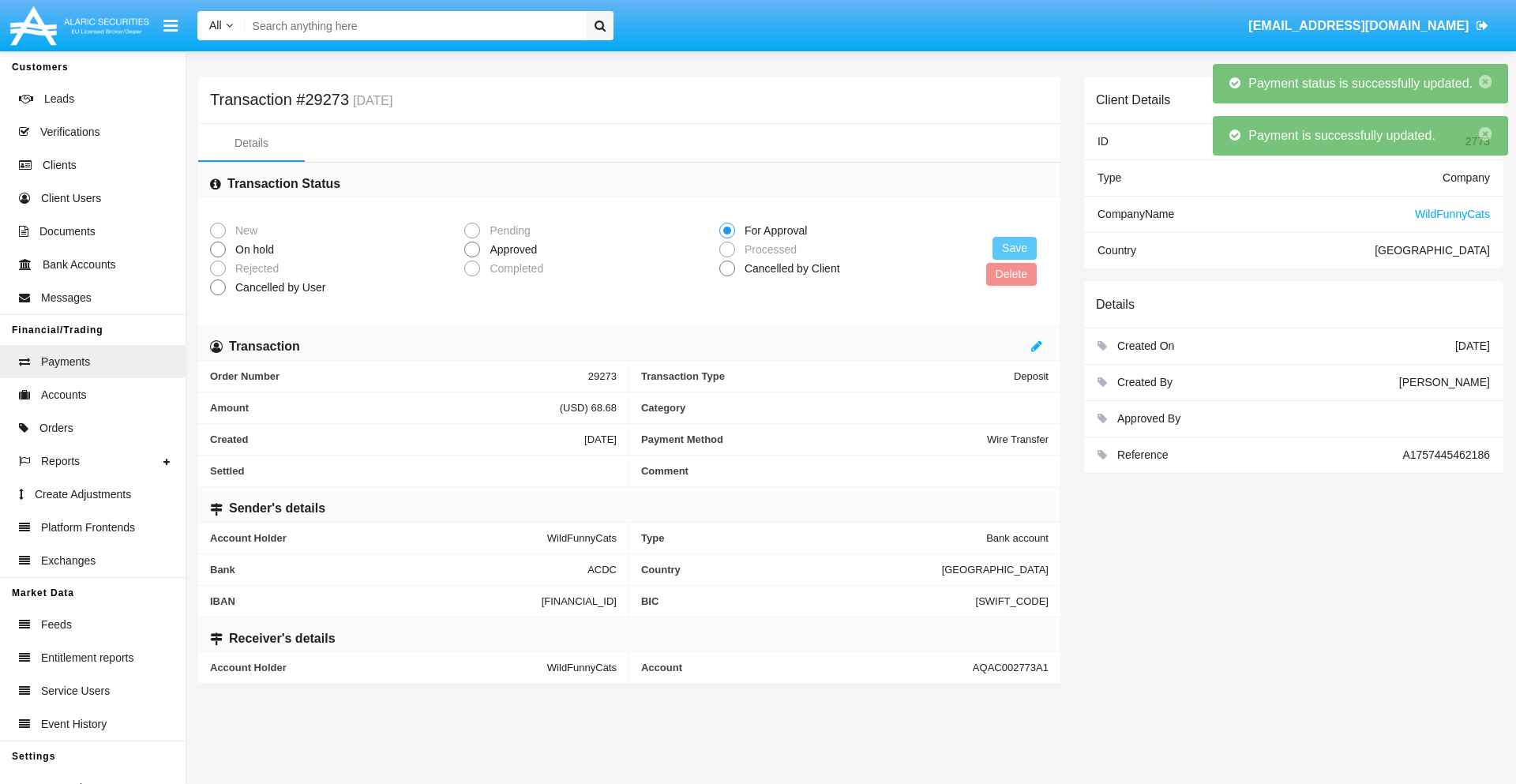
click at [510, 250] on span "Approved" at bounding box center [510, 250] width 60 height 17
click at [472, 257] on input "Approved" at bounding box center [471, 257] width 1 height 1
radio input "true"
click at [1014, 248] on button "Save" at bounding box center [1014, 248] width 44 height 23
